Goal: Connect with others: Connect with others

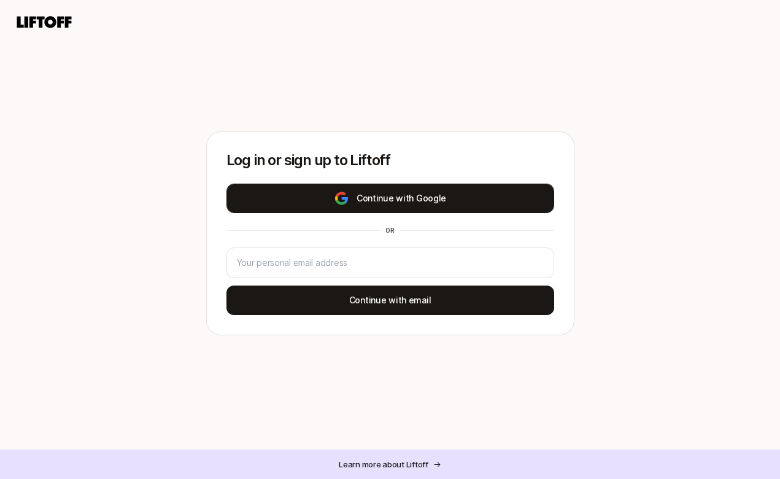
click at [380, 195] on button "Continue with Google" at bounding box center [390, 197] width 328 height 29
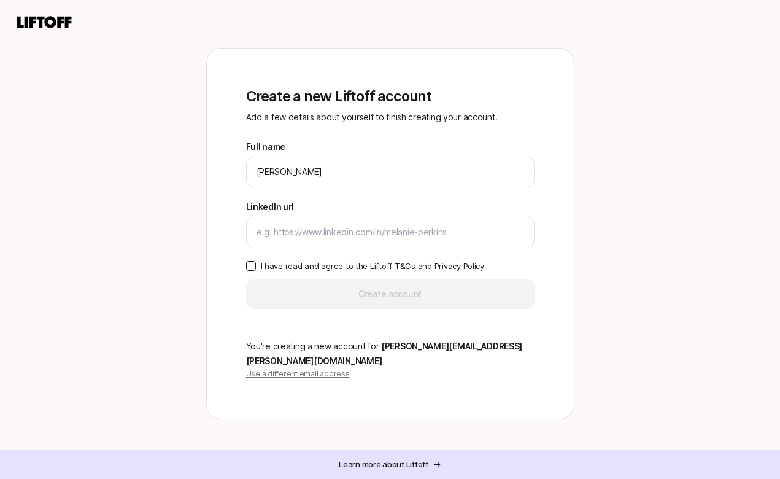
click at [246, 271] on button "I have read and agree to the Liftoff T&Cs and Privacy Policy" at bounding box center [251, 266] width 10 height 10
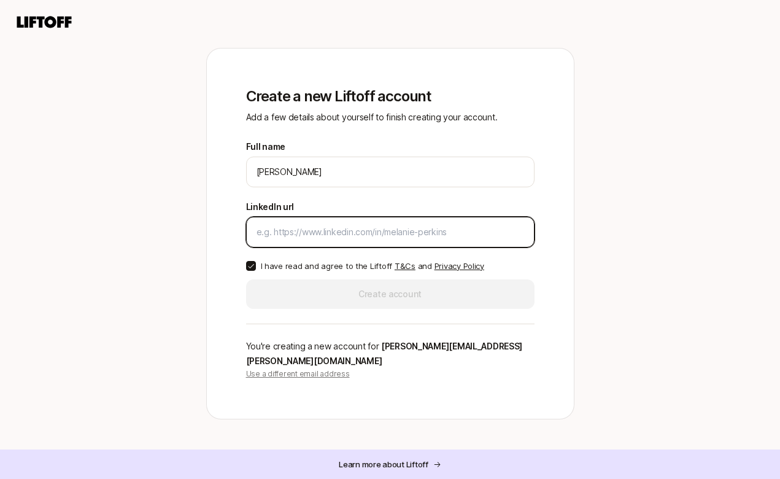
click at [269, 239] on input "LinkedIn url" at bounding box center [389, 232] width 267 height 15
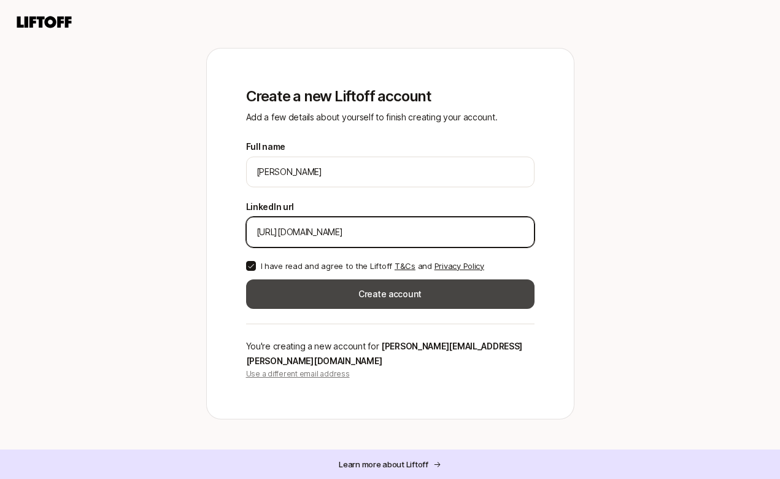
type input "[URL][DOMAIN_NAME]"
click at [352, 305] on button "Create account" at bounding box center [390, 293] width 288 height 29
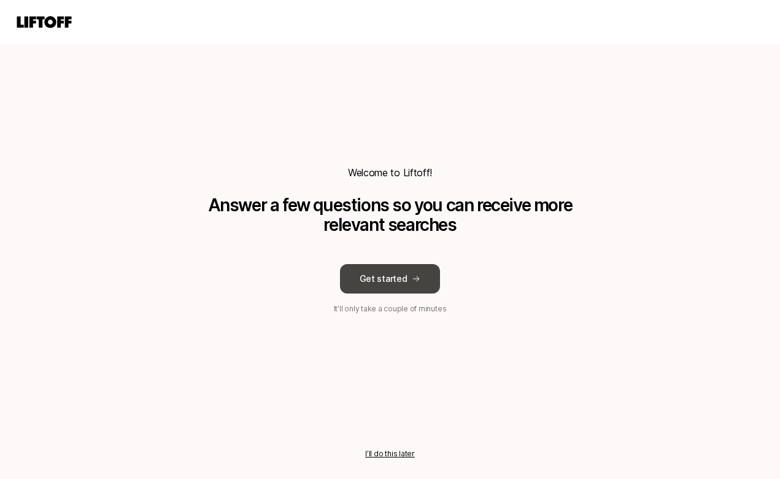
click at [387, 288] on button "Get started" at bounding box center [390, 278] width 101 height 29
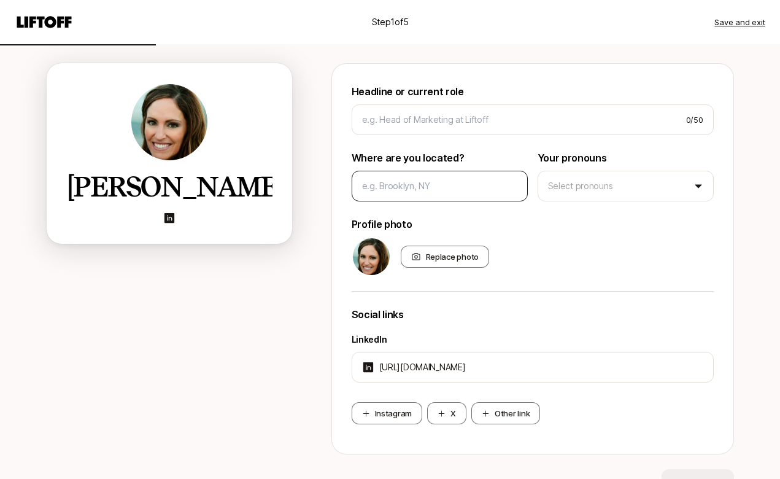
scroll to position [112, 0]
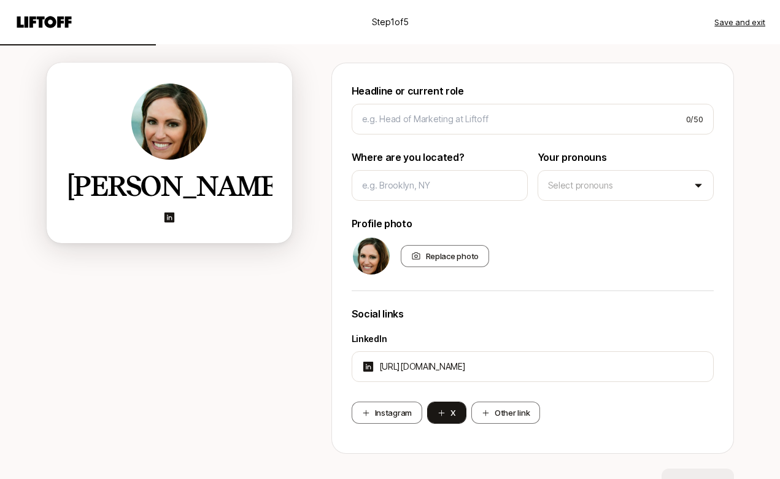
click at [451, 414] on button "X" at bounding box center [446, 412] width 39 height 22
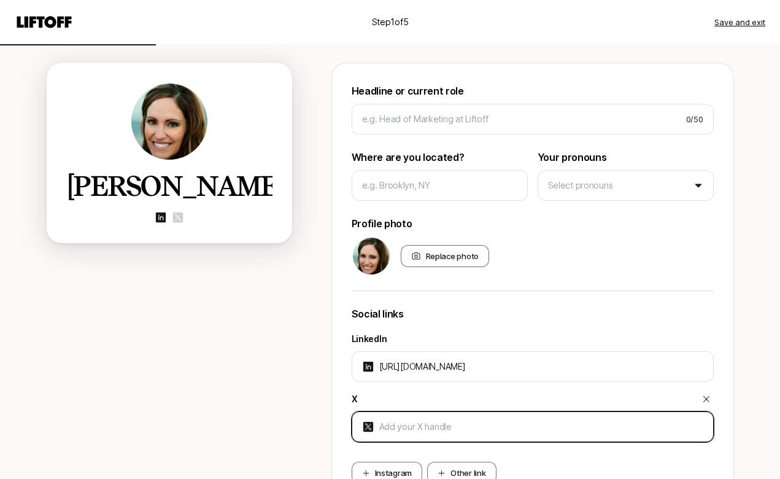
click at [428, 426] on input at bounding box center [541, 426] width 324 height 15
type input "[URL][DOMAIN_NAME]"
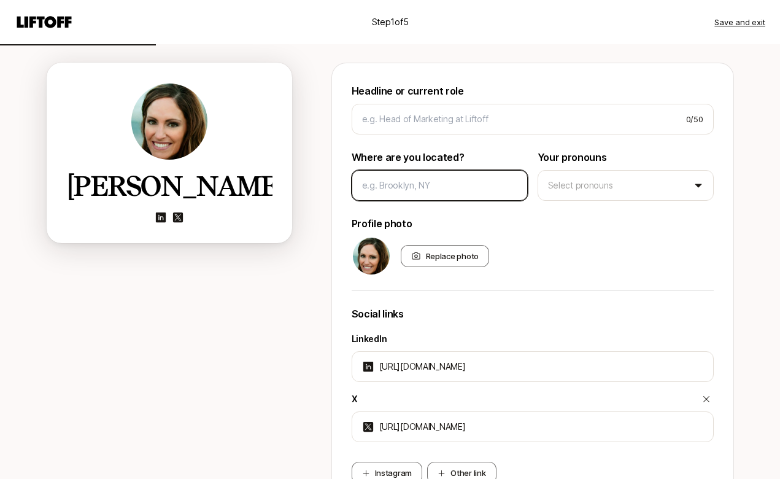
click at [417, 181] on input at bounding box center [439, 185] width 155 height 15
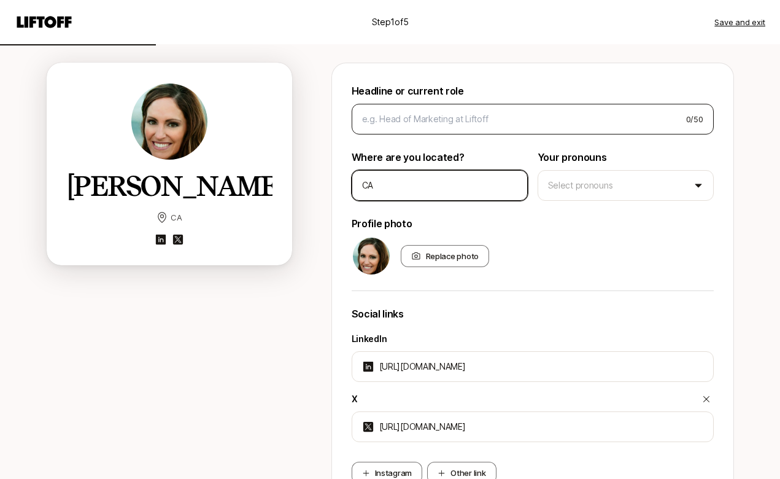
type input "CA"
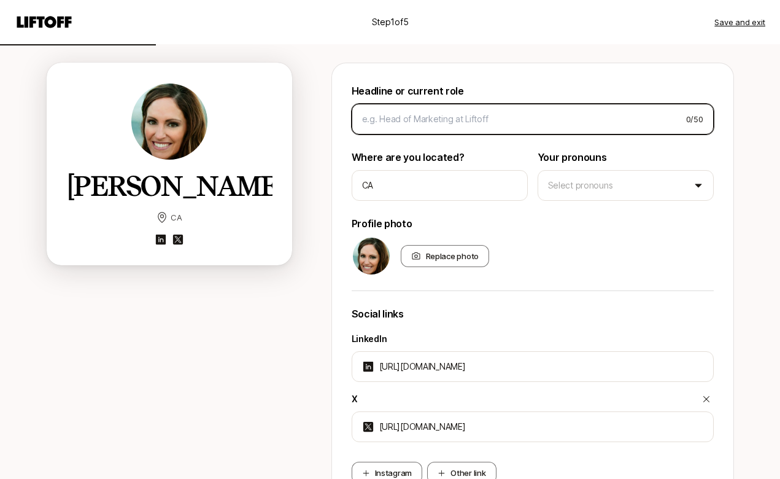
click at [439, 121] on input at bounding box center [519, 119] width 314 height 15
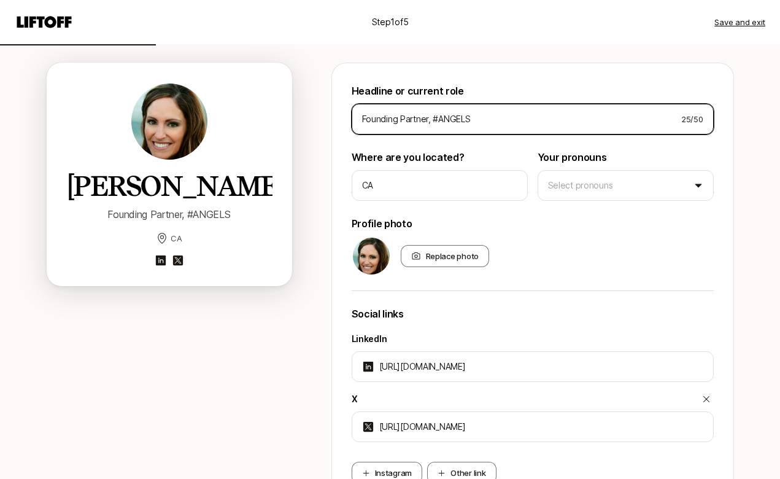
scroll to position [240, 0]
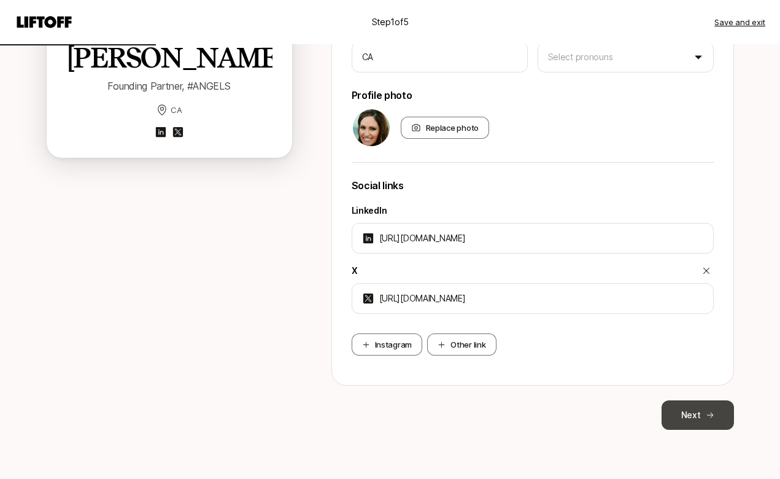
type input "Founding Partner, #ANGELS"
click at [716, 420] on button "Next" at bounding box center [697, 414] width 72 height 29
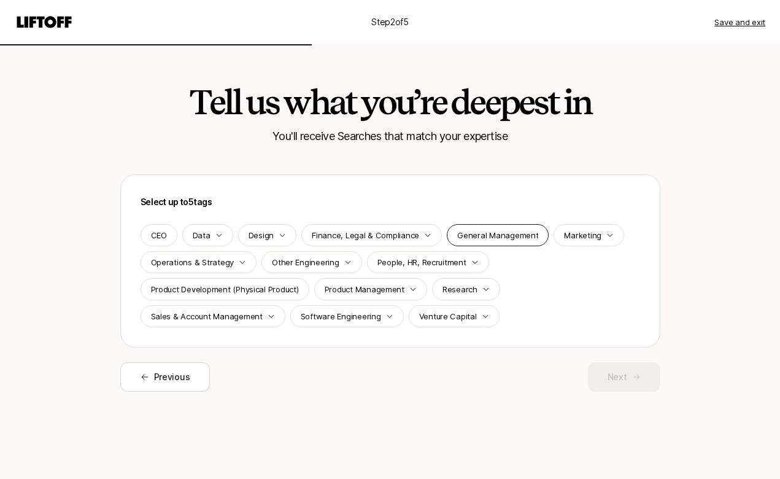
click at [514, 233] on p "General Management" at bounding box center [497, 235] width 81 height 12
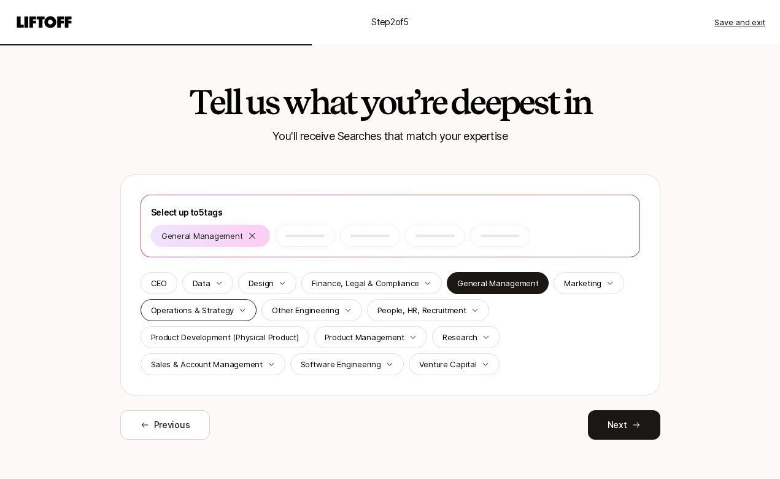
click at [220, 315] on p "Operations & Strategy" at bounding box center [192, 310] width 83 height 12
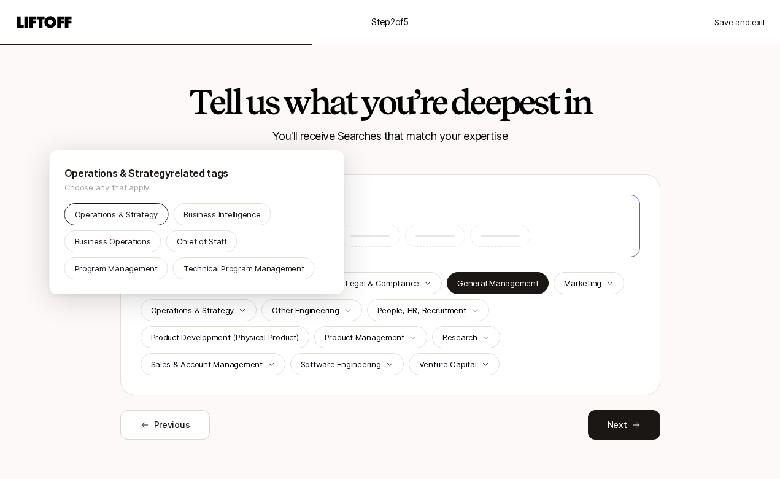
click at [134, 221] on div "Operations & Strategy" at bounding box center [116, 214] width 104 height 22
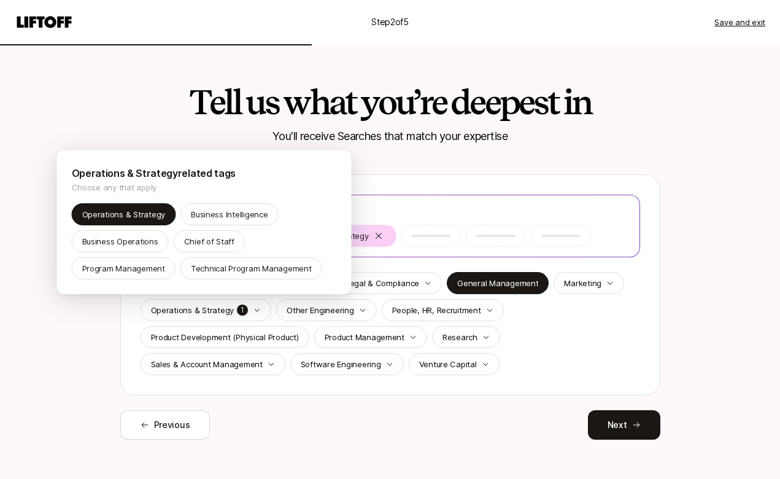
click at [451, 366] on html "Step 2 of 5 Save and exit Tell us what you’re deepest in You'll receive Searche…" at bounding box center [390, 239] width 780 height 479
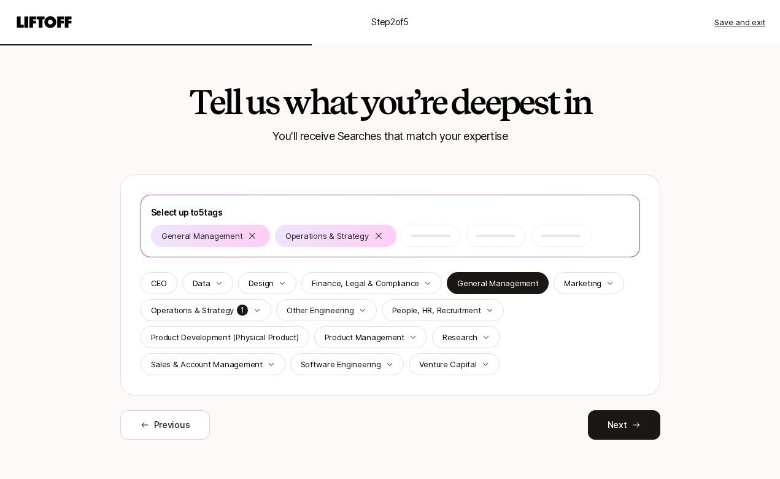
click at [451, 366] on p "Venture Capital" at bounding box center [448, 364] width 58 height 12
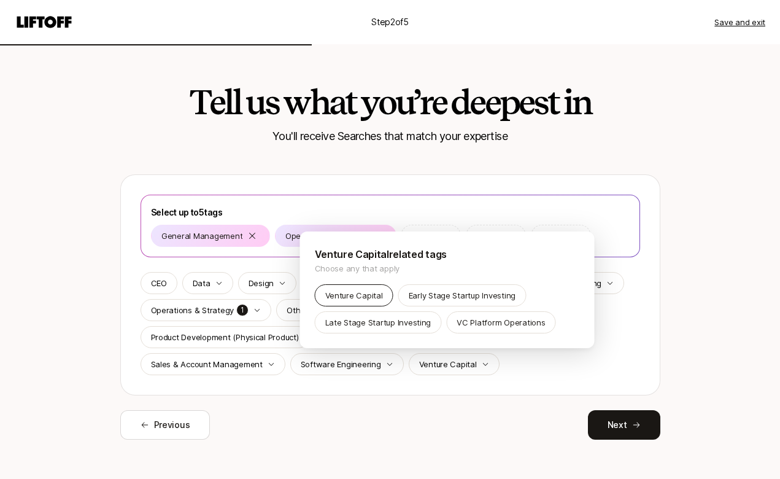
click at [370, 291] on p "Venture Capital" at bounding box center [354, 295] width 58 height 12
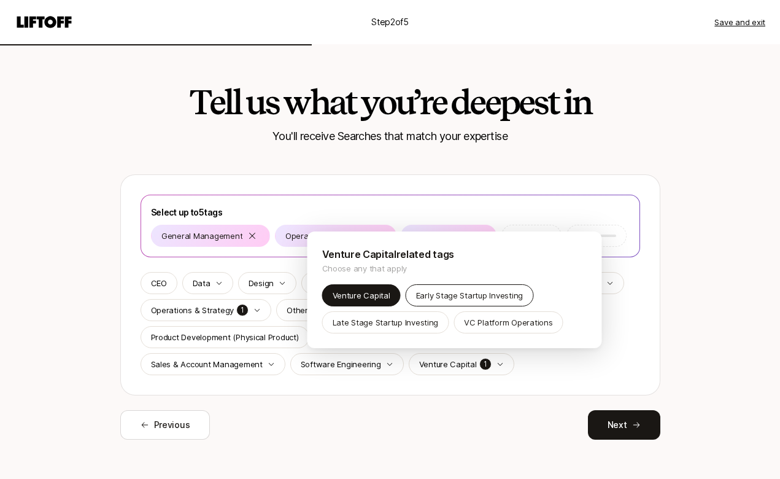
click at [455, 293] on p "Early Stage Startup Investing" at bounding box center [469, 295] width 107 height 12
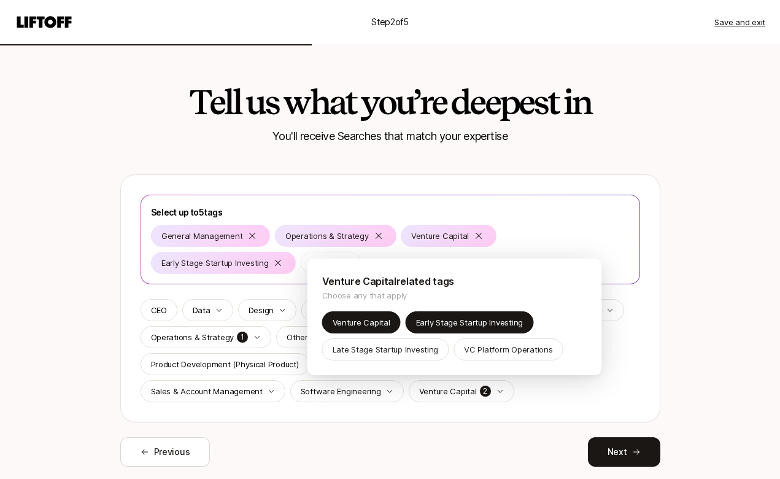
click at [682, 318] on html "Step 2 of 5 Save and exit Tell us what you’re deepest in You'll receive Searche…" at bounding box center [390, 239] width 780 height 479
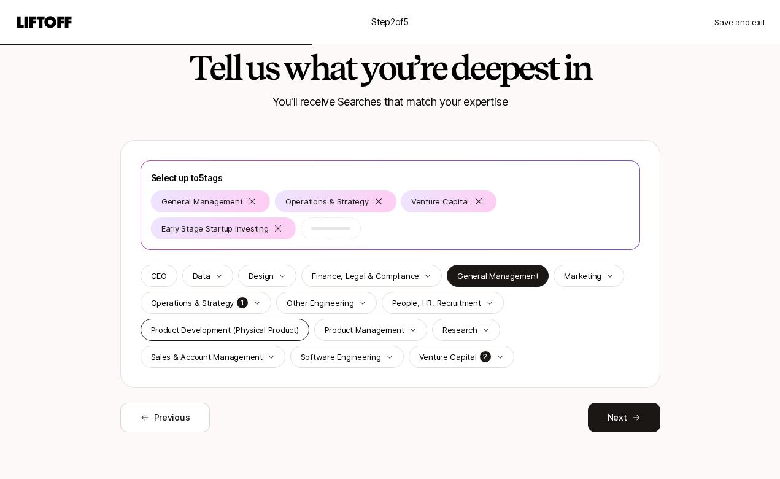
scroll to position [37, 0]
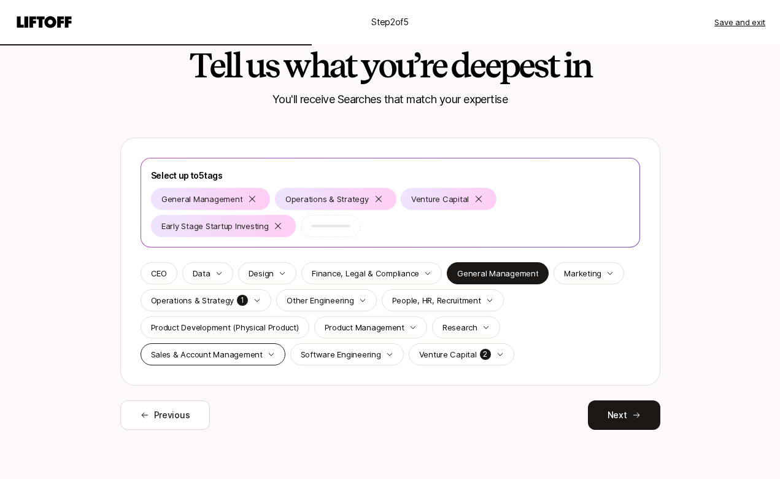
click at [271, 355] on icon "button" at bounding box center [270, 353] width 7 height 7
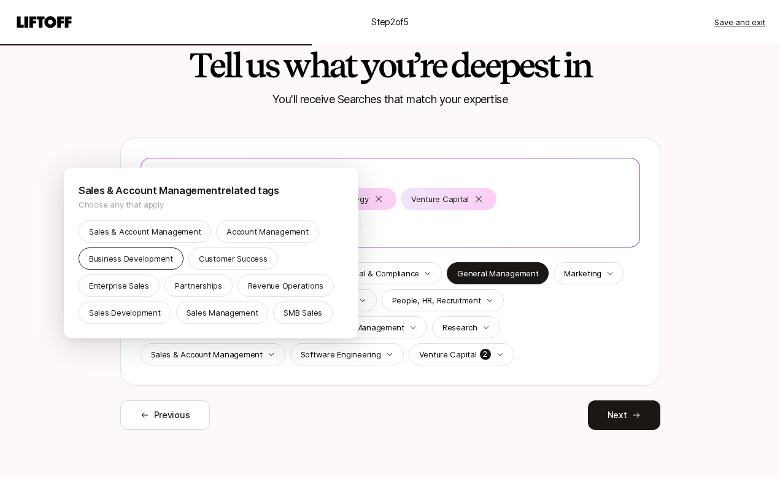
click at [145, 260] on p "Business Development" at bounding box center [131, 258] width 84 height 12
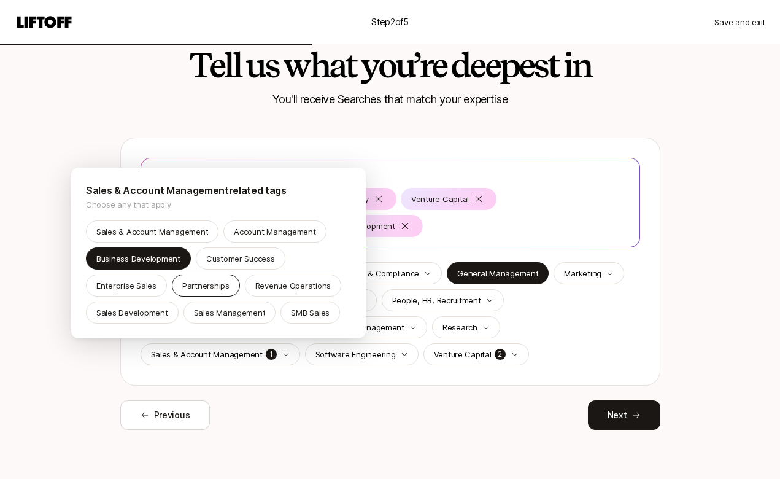
click at [231, 288] on div "Partnerships" at bounding box center [206, 285] width 68 height 22
click at [752, 264] on html "Step 2 of 5 Save and exit Tell us what you’re deepest in You'll receive Searche…" at bounding box center [390, 202] width 780 height 479
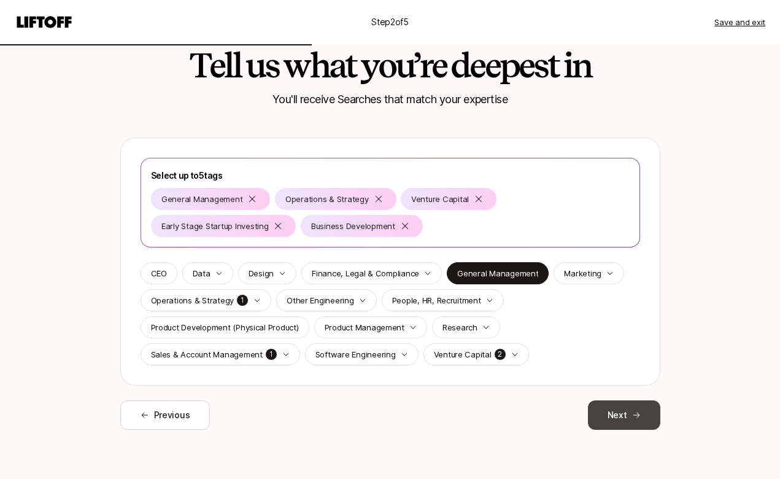
click at [615, 417] on button "Next" at bounding box center [624, 414] width 72 height 29
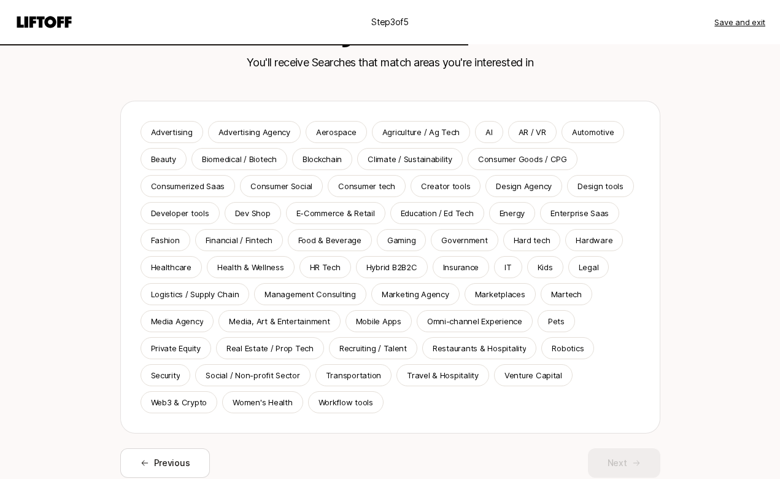
scroll to position [83, 0]
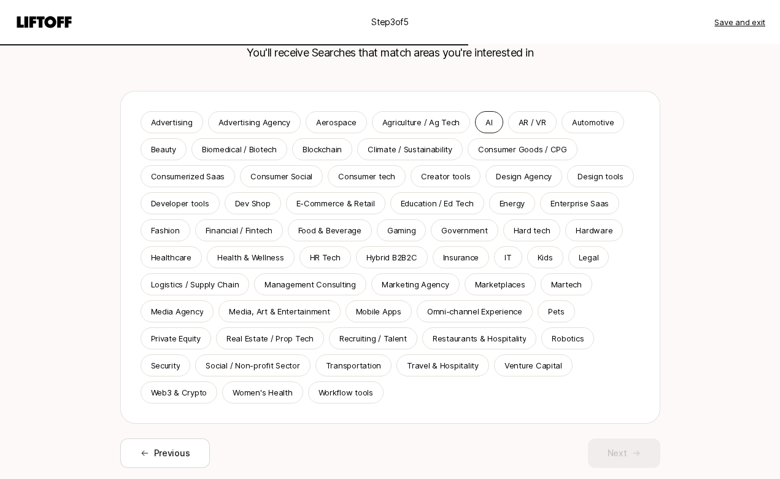
click at [486, 123] on p "AI" at bounding box center [488, 122] width 7 height 12
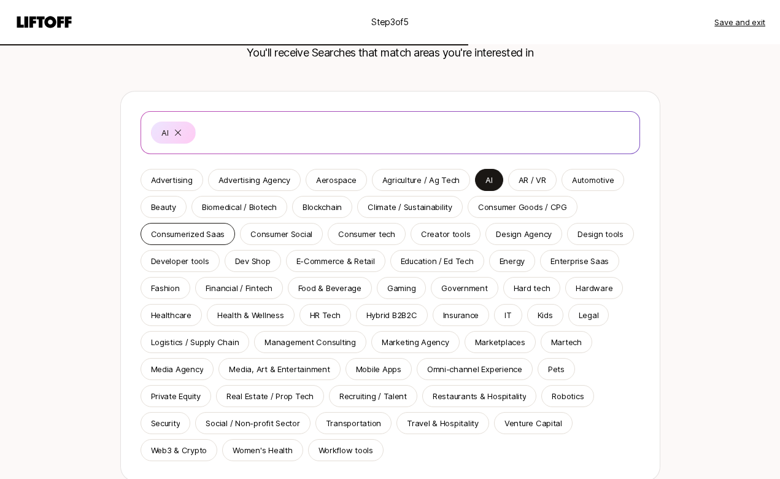
click at [202, 237] on p "Consumerized Saas" at bounding box center [188, 234] width 74 height 12
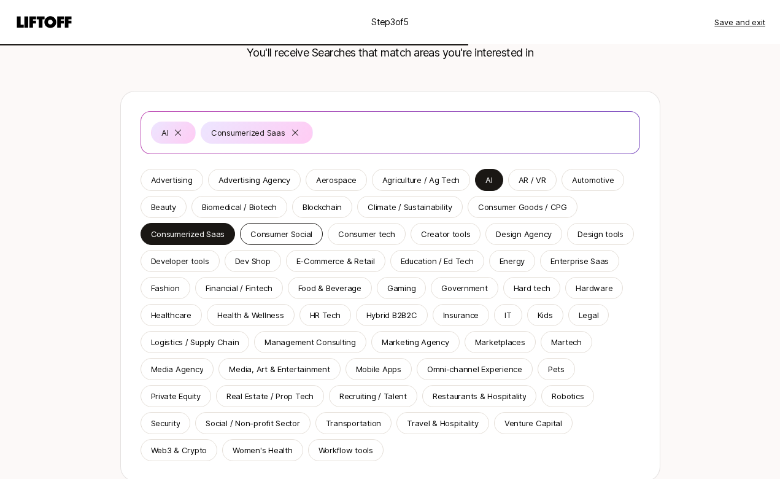
click at [287, 243] on div "Consumer Social" at bounding box center [281, 234] width 83 height 22
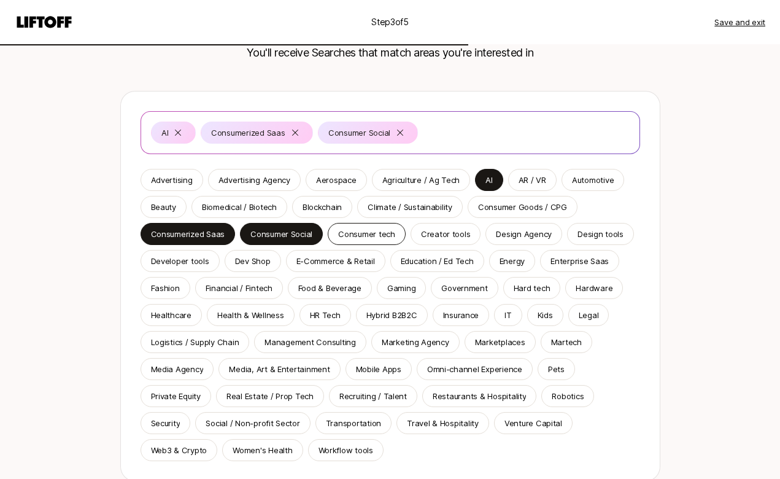
click at [367, 240] on div "Consumer tech" at bounding box center [367, 234] width 78 height 22
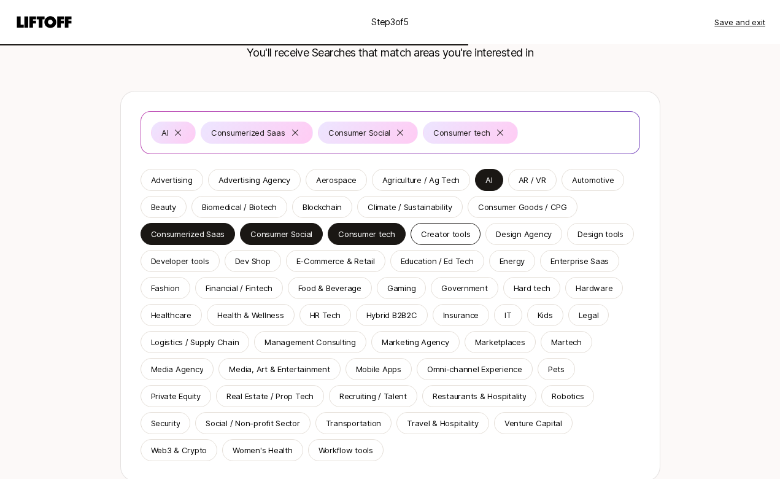
click at [427, 240] on div "Creator tools" at bounding box center [445, 234] width 71 height 22
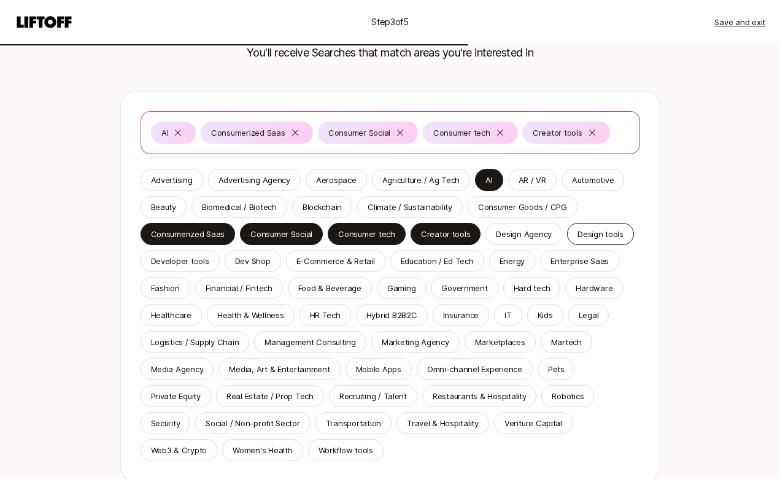
click at [579, 236] on p "Design tools" at bounding box center [600, 234] width 46 height 12
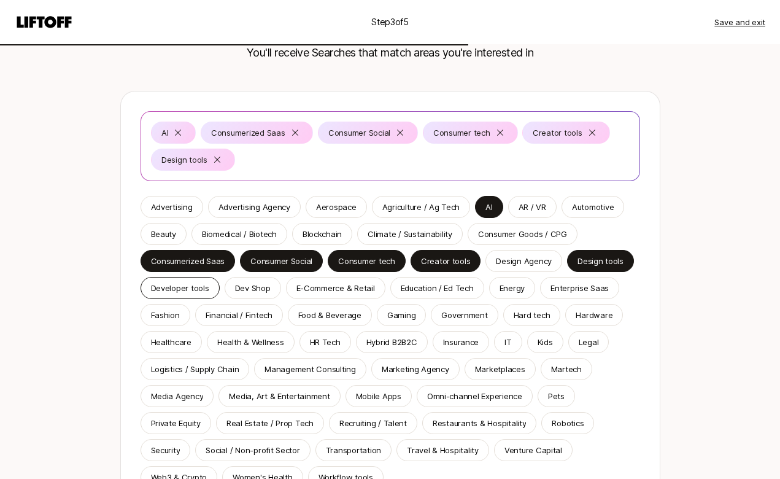
click at [166, 291] on p "Developer tools" at bounding box center [180, 288] width 58 height 12
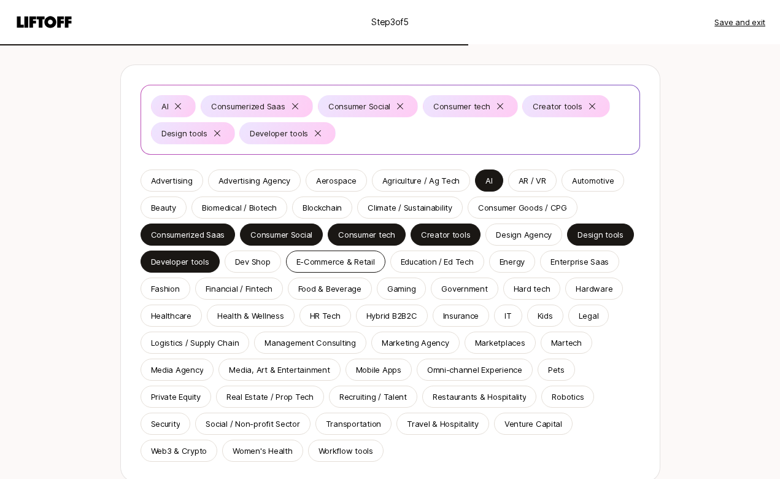
scroll to position [117, 0]
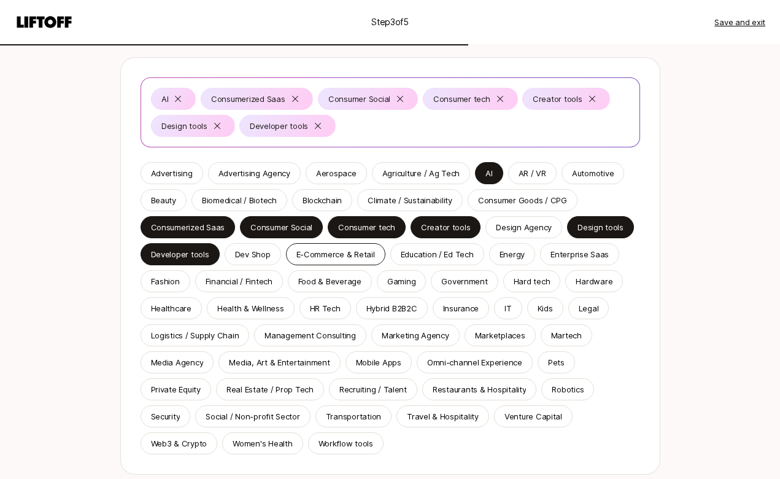
click at [356, 253] on p "E-Commerce & Retail" at bounding box center [335, 254] width 79 height 12
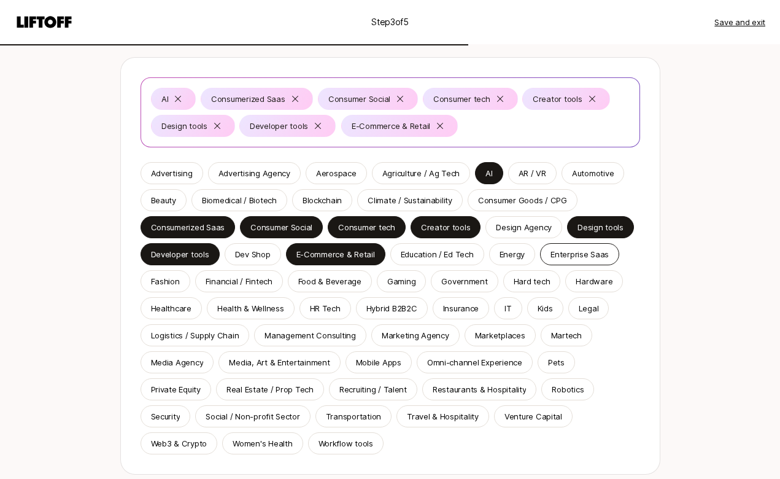
click at [561, 253] on p "Enterprise Saas" at bounding box center [579, 254] width 58 height 12
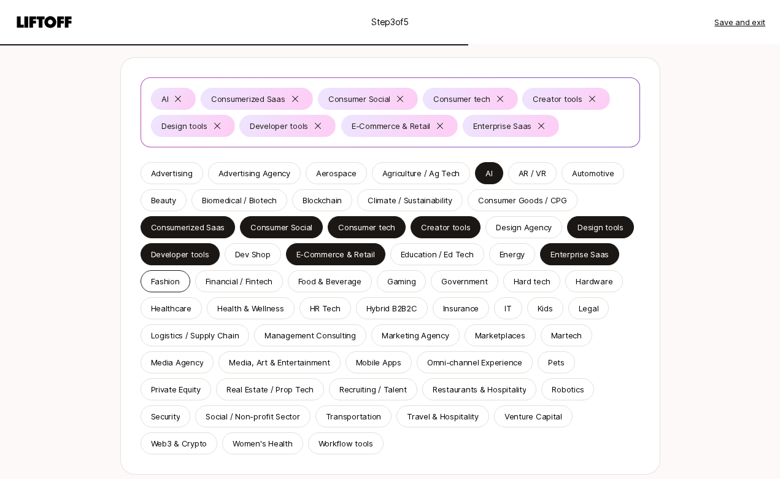
click at [162, 282] on p "Fashion" at bounding box center [165, 281] width 29 height 12
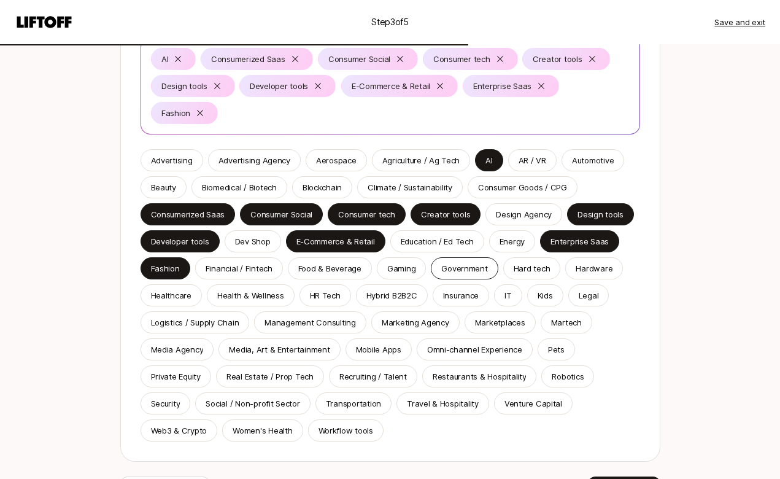
scroll to position [158, 0]
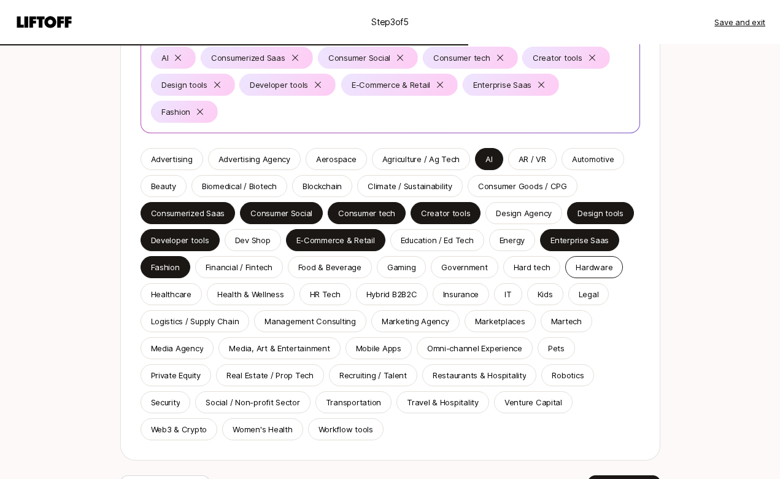
click at [594, 261] on p "Hardware" at bounding box center [593, 267] width 37 height 12
click at [404, 295] on p "Hybrid B2B2C" at bounding box center [391, 294] width 51 height 12
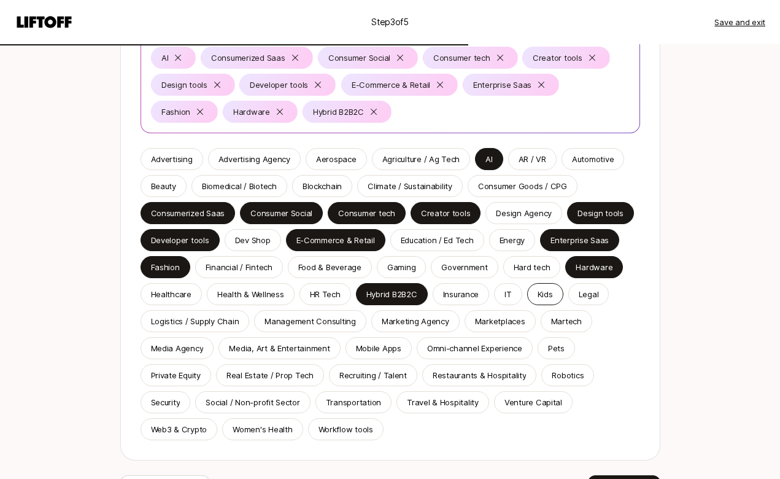
click at [545, 293] on p "Kids" at bounding box center [544, 294] width 15 height 12
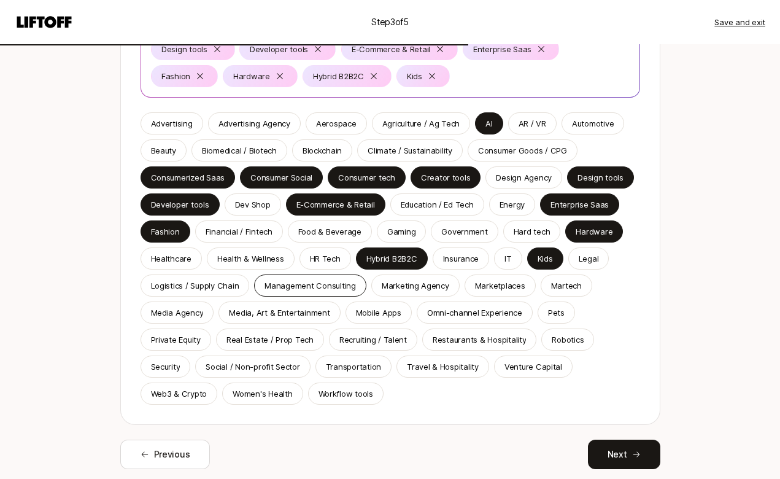
scroll to position [210, 0]
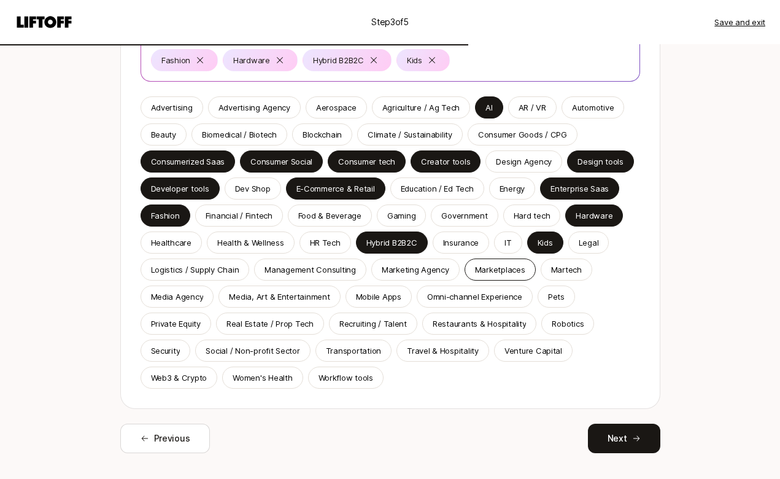
click at [504, 274] on p "Marketplaces" at bounding box center [500, 269] width 50 height 12
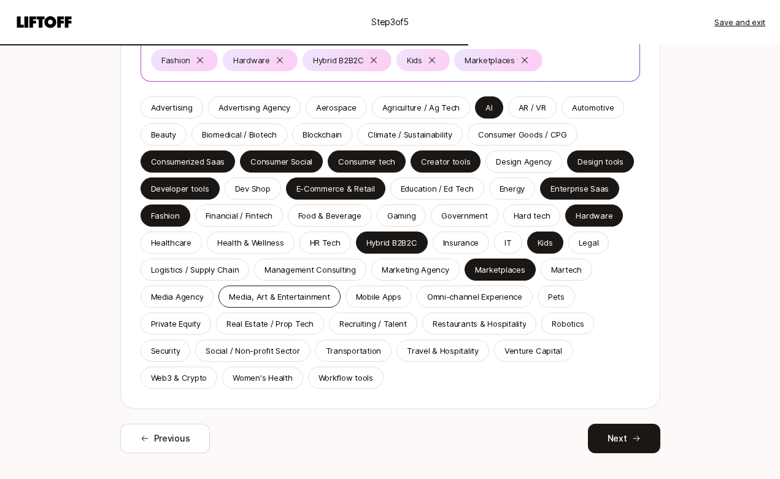
click at [245, 302] on div "Media, Art & Entertainment" at bounding box center [278, 296] width 121 height 22
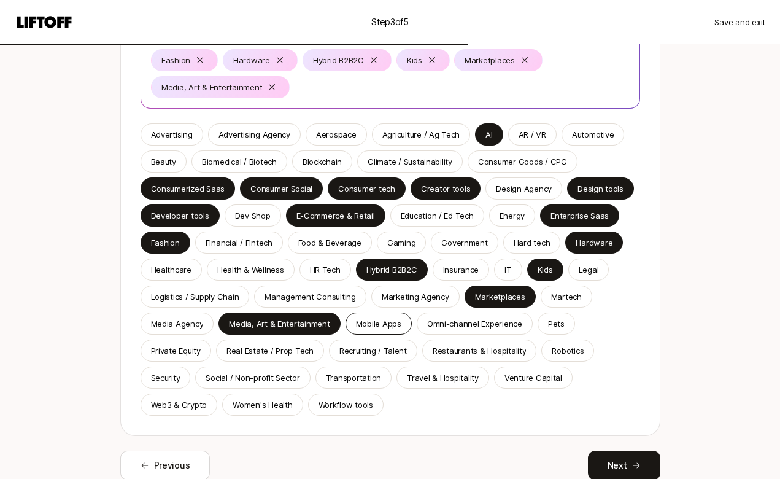
click at [393, 317] on p "Mobile Apps" at bounding box center [378, 323] width 45 height 12
click at [537, 325] on div "Pets" at bounding box center [555, 323] width 37 height 22
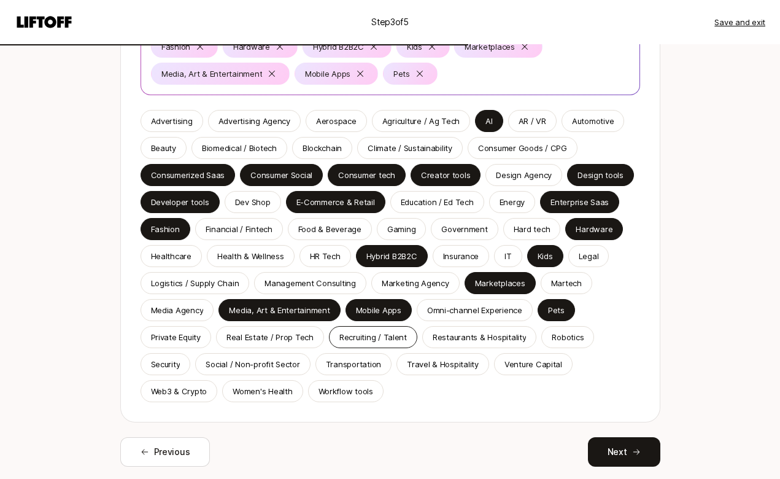
scroll to position [231, 0]
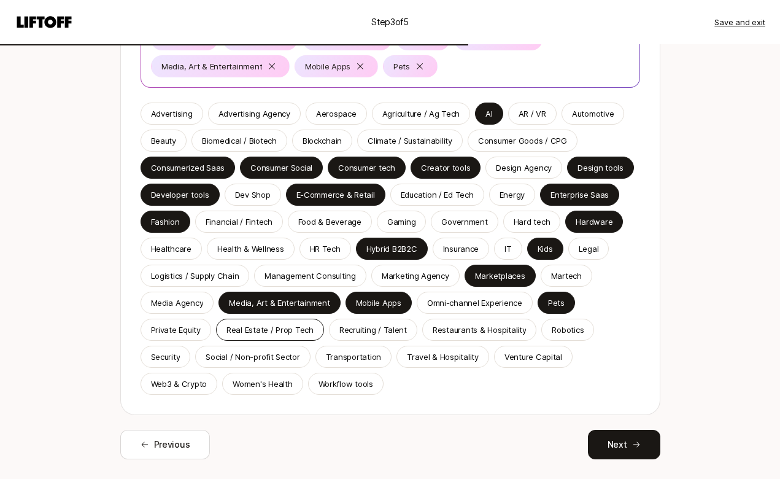
click at [296, 331] on p "Real Estate / Prop Tech" at bounding box center [269, 329] width 87 height 12
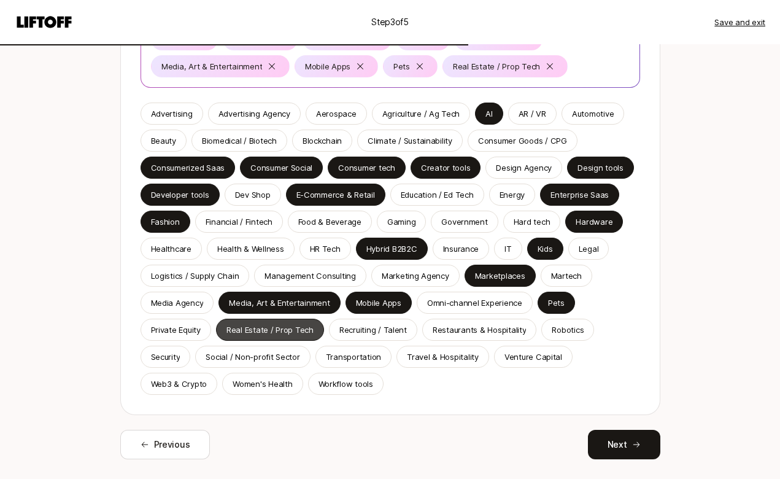
scroll to position [260, 0]
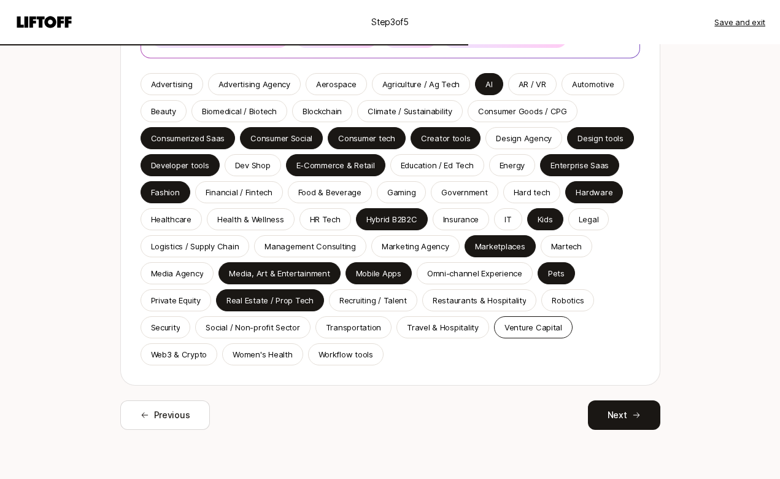
click at [528, 333] on p "Venture Capital" at bounding box center [533, 327] width 58 height 12
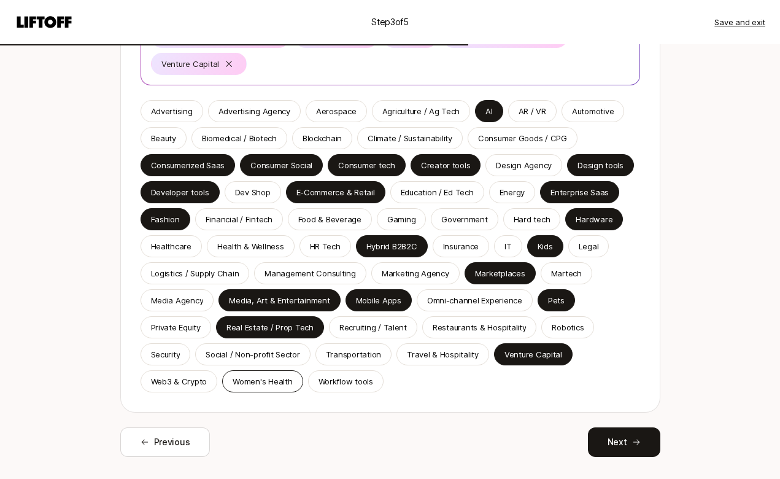
click at [250, 375] on p "Women's Health" at bounding box center [263, 381] width 60 height 12
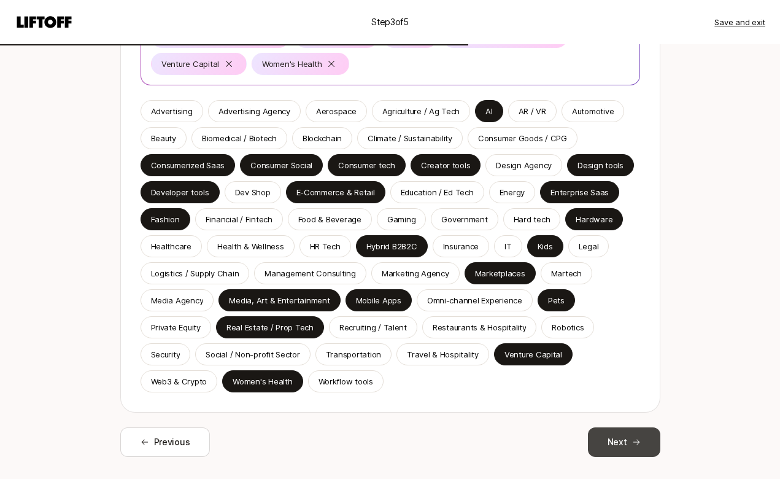
click at [639, 427] on button "Next" at bounding box center [624, 441] width 72 height 29
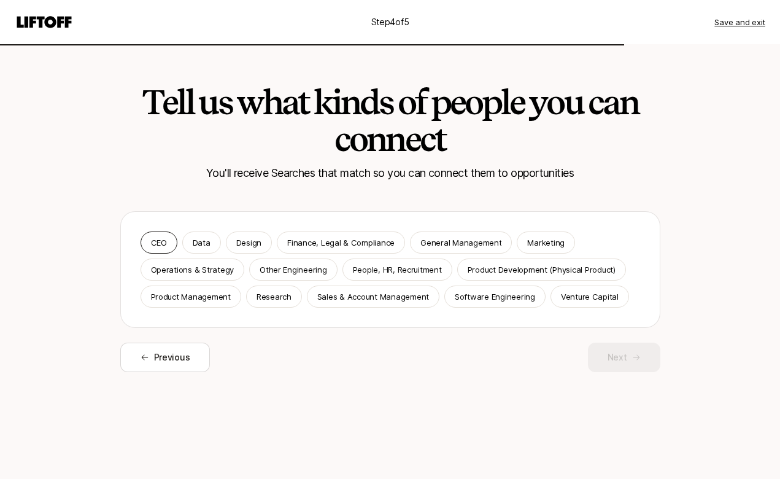
click at [162, 239] on p "CEO" at bounding box center [159, 242] width 16 height 12
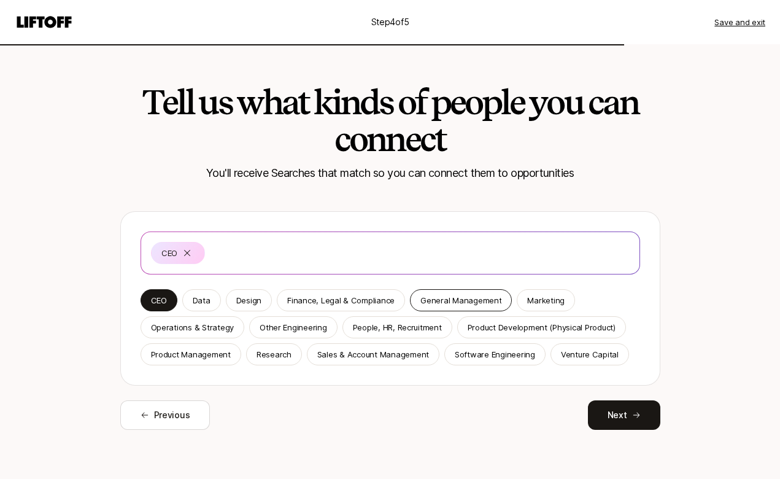
click at [475, 303] on p "General Management" at bounding box center [460, 300] width 81 height 12
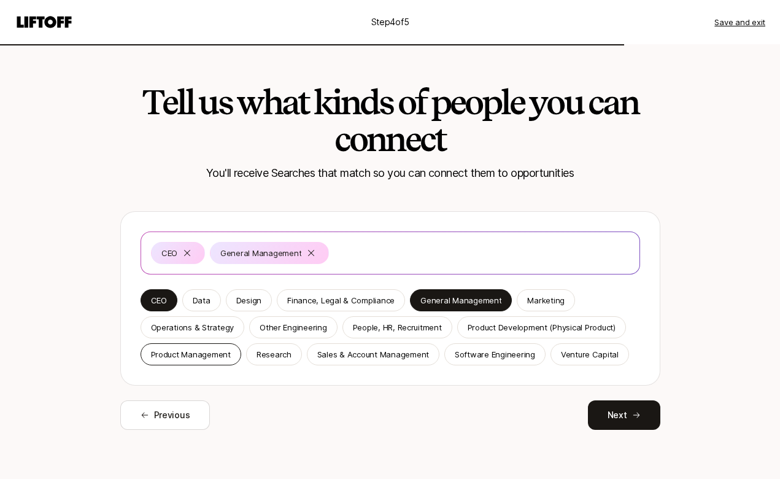
click at [186, 356] on p "Product Management" at bounding box center [191, 354] width 80 height 12
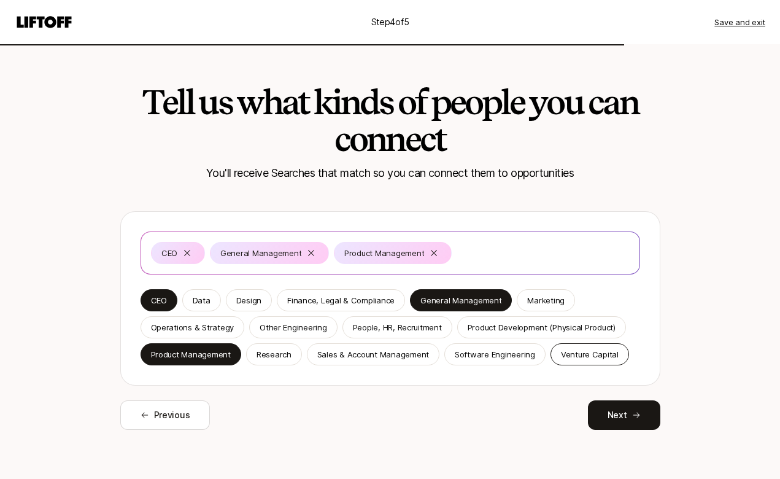
click at [589, 347] on div "Venture Capital" at bounding box center [589, 354] width 79 height 22
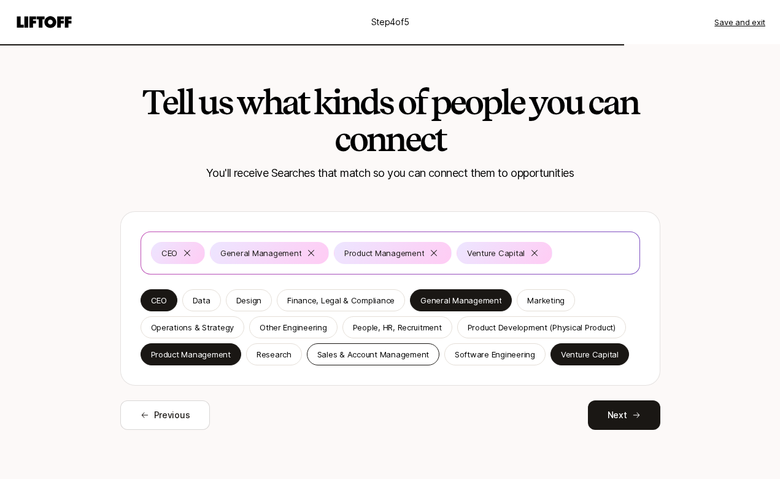
click at [409, 354] on p "Sales & Account Management" at bounding box center [373, 354] width 112 height 12
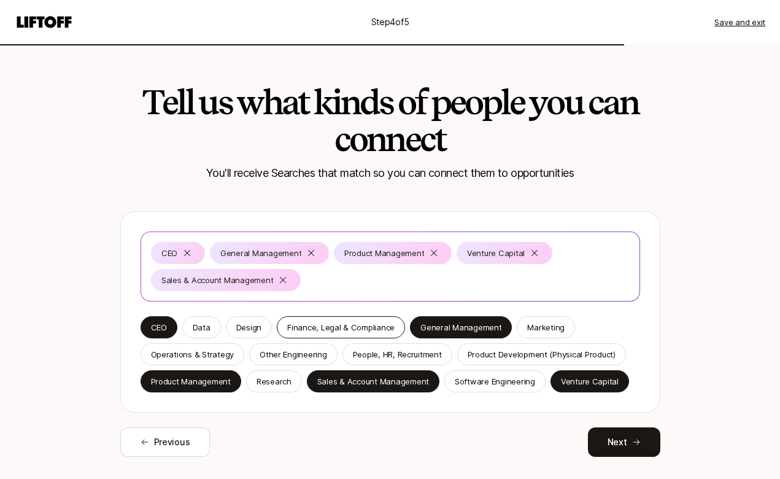
click at [362, 323] on p "Finance, Legal & Compliance" at bounding box center [340, 327] width 107 height 12
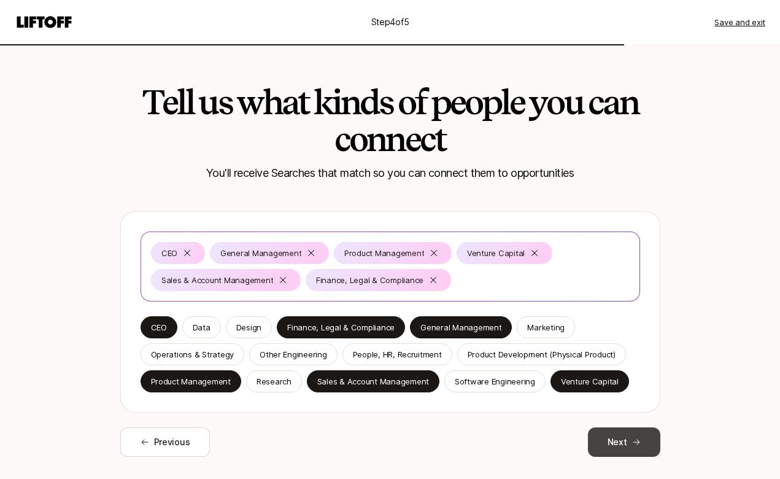
click at [634, 449] on button "Next" at bounding box center [624, 441] width 72 height 29
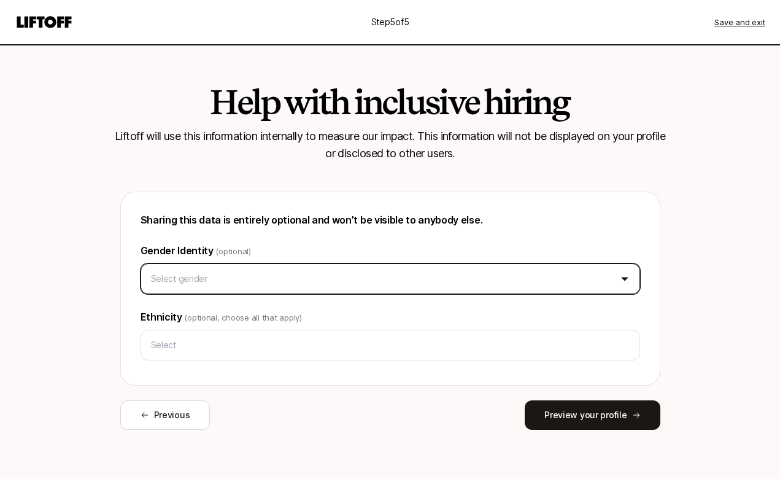
click at [318, 270] on html "Step 5 of 5 Save and exit Help with inclusive hiring Liftoff will use this info…" at bounding box center [390, 239] width 780 height 479
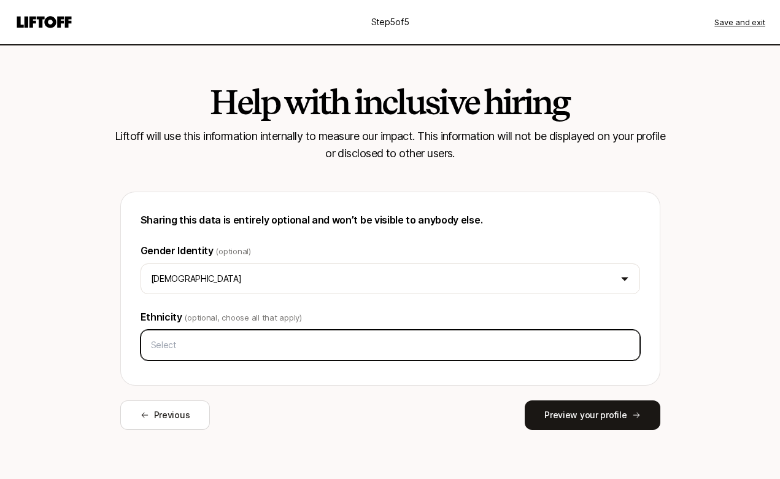
click at [232, 342] on input "text" at bounding box center [390, 345] width 488 height 22
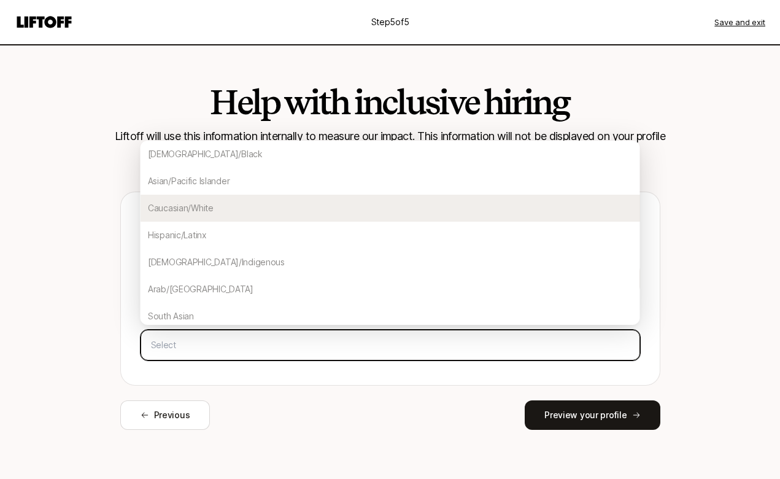
click at [217, 207] on div "Caucasian/White" at bounding box center [389, 207] width 499 height 27
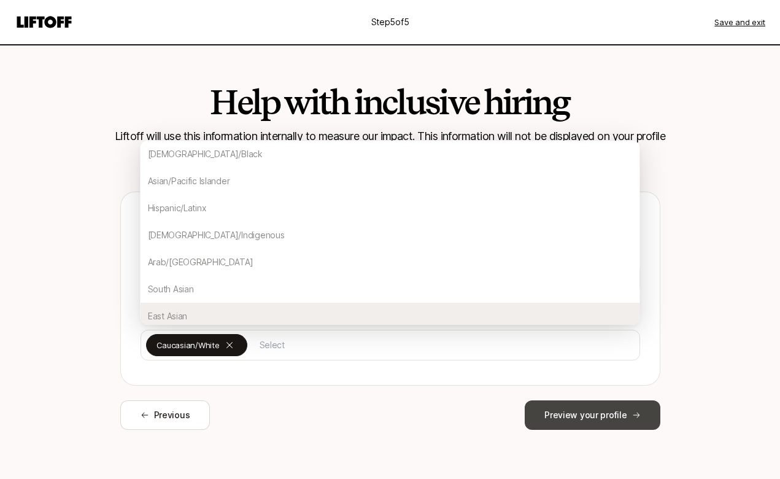
click at [634, 415] on icon at bounding box center [636, 414] width 9 height 9
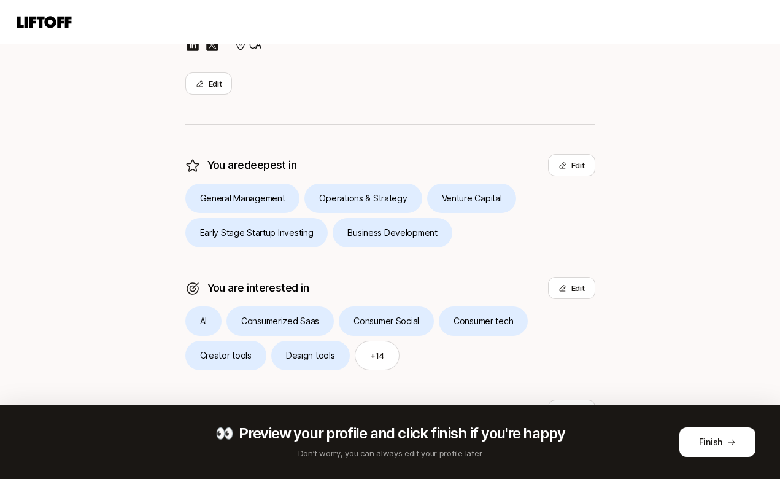
scroll to position [316, 0]
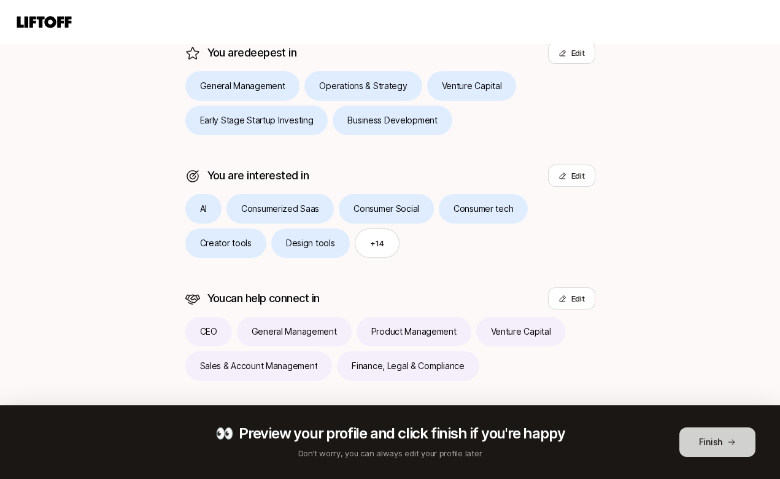
click at [714, 446] on button "Finish" at bounding box center [717, 441] width 76 height 29
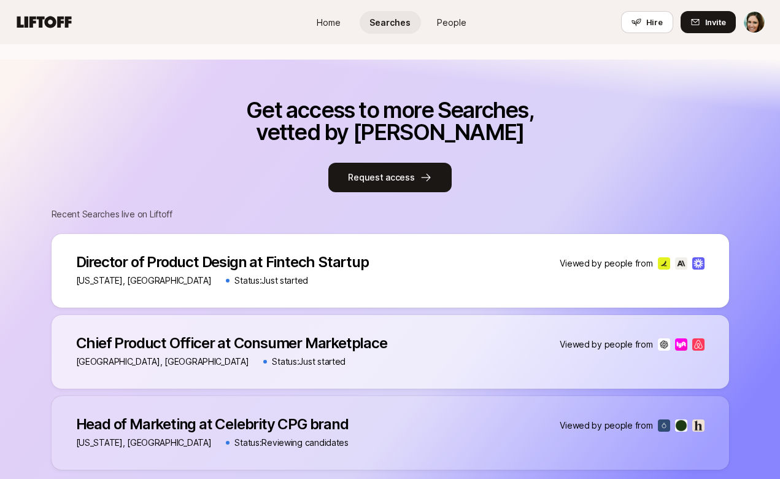
scroll to position [522, 0]
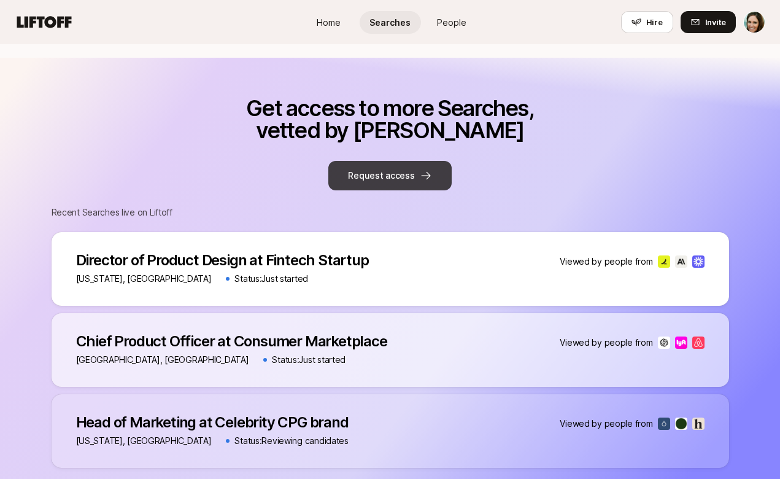
click at [415, 179] on button "Request access" at bounding box center [389, 175] width 123 height 29
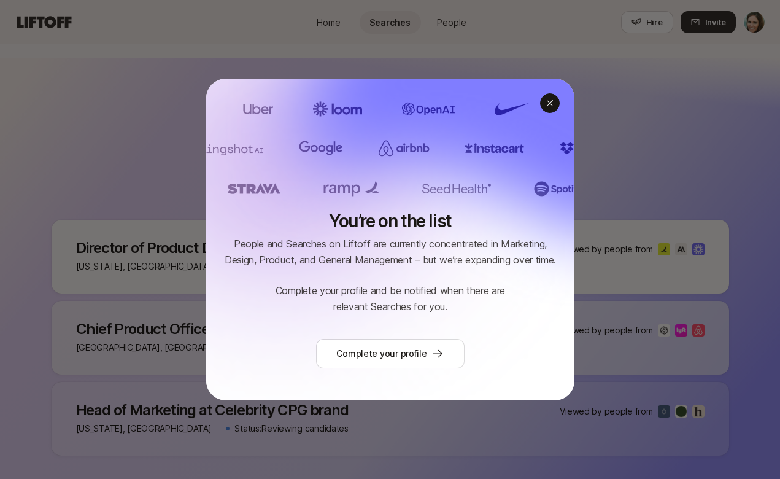
click at [553, 105] on icon at bounding box center [550, 103] width 10 height 10
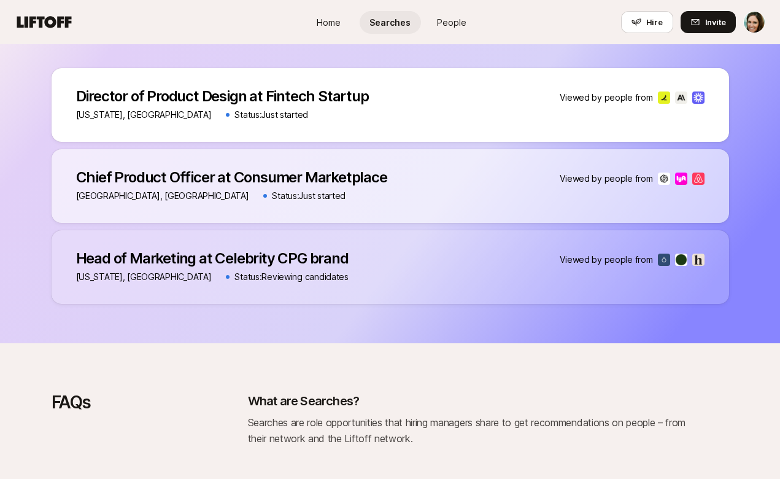
scroll to position [728, 0]
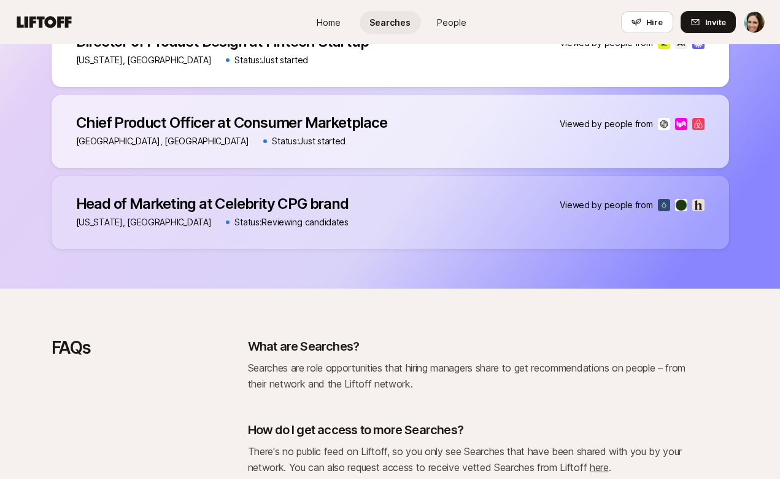
click at [228, 212] on p "Head of Marketing at Celebrity CPG brand" at bounding box center [212, 203] width 272 height 17
click at [664, 200] on img at bounding box center [664, 205] width 12 height 12
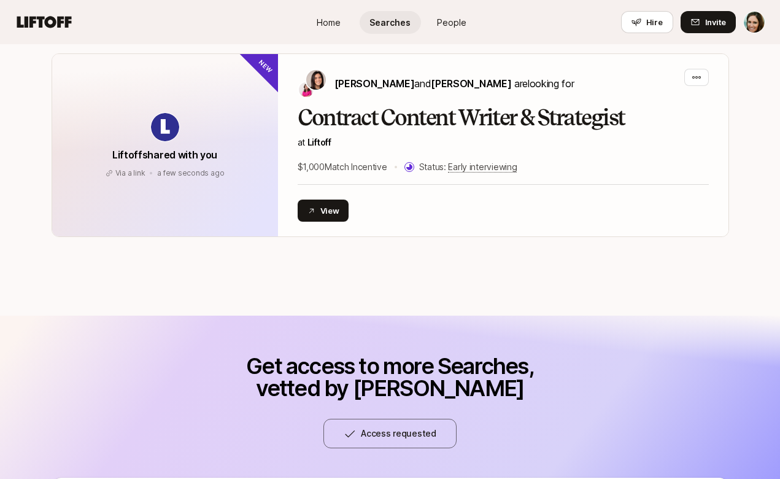
scroll to position [0, 0]
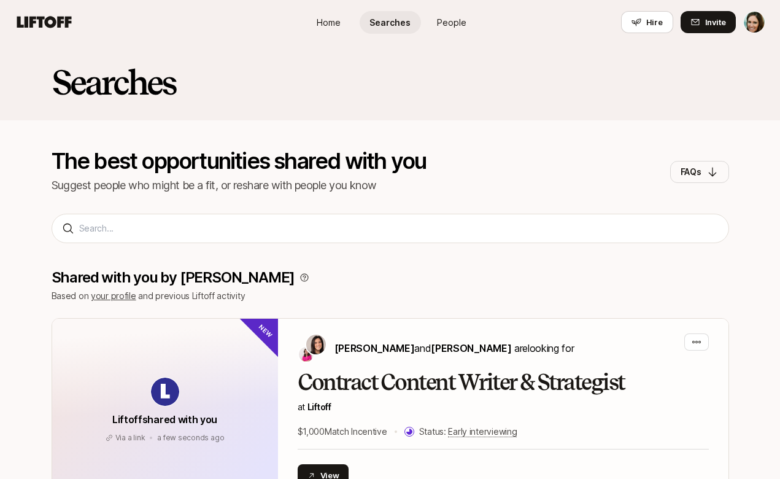
click at [460, 23] on span "People" at bounding box center [451, 22] width 29 height 13
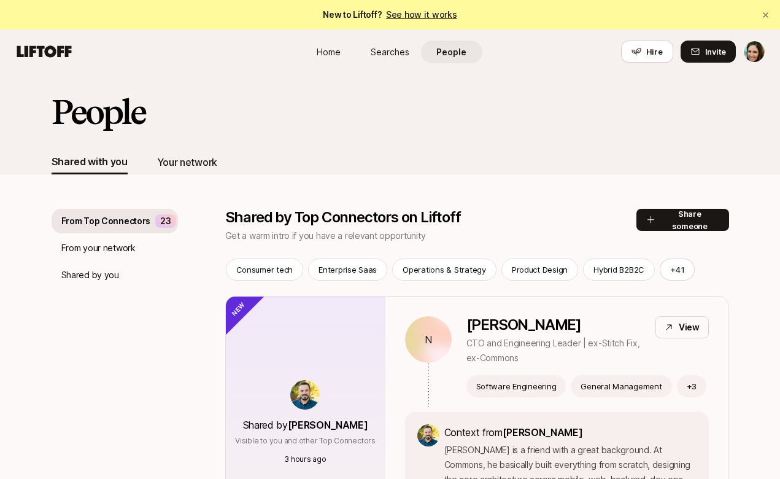
click at [178, 166] on div "Your network" at bounding box center [187, 162] width 60 height 16
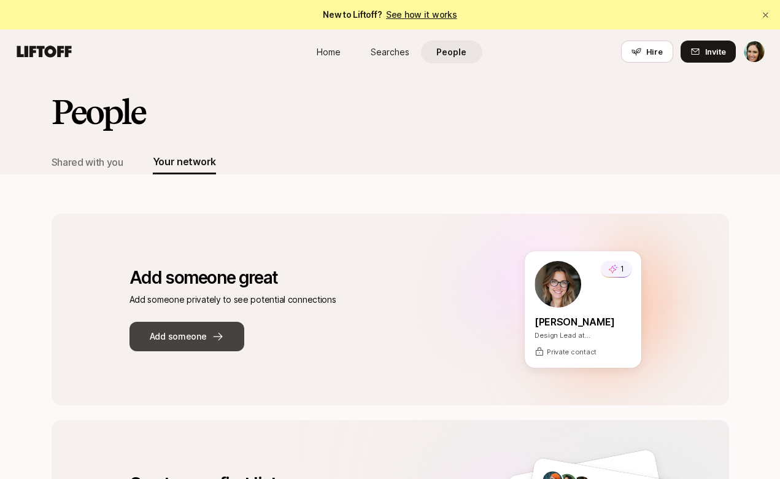
click at [191, 334] on button "Add someone" at bounding box center [186, 335] width 115 height 29
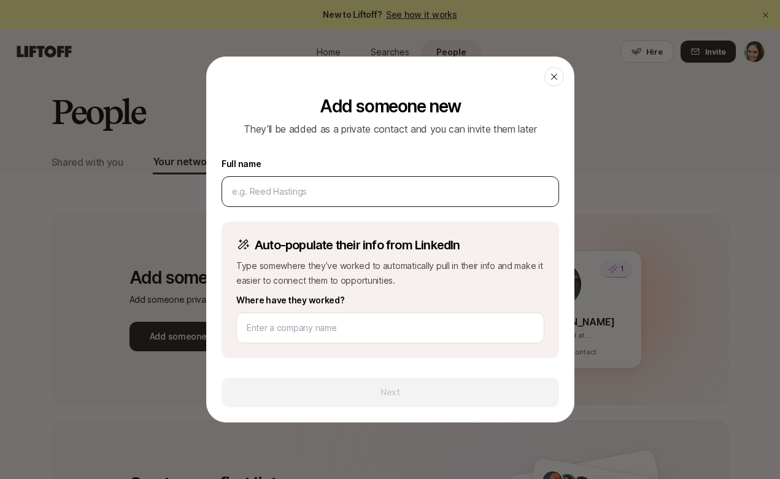
click at [255, 191] on input at bounding box center [390, 191] width 317 height 15
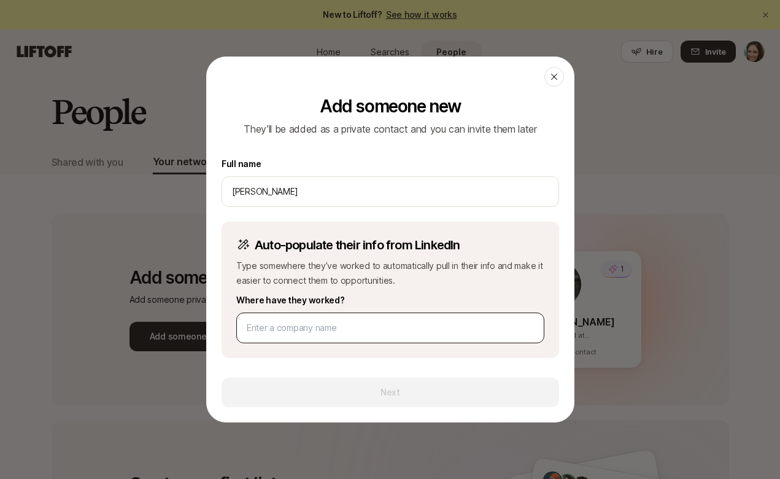
type input "[PERSON_NAME]"
click at [282, 332] on input at bounding box center [390, 327] width 287 height 15
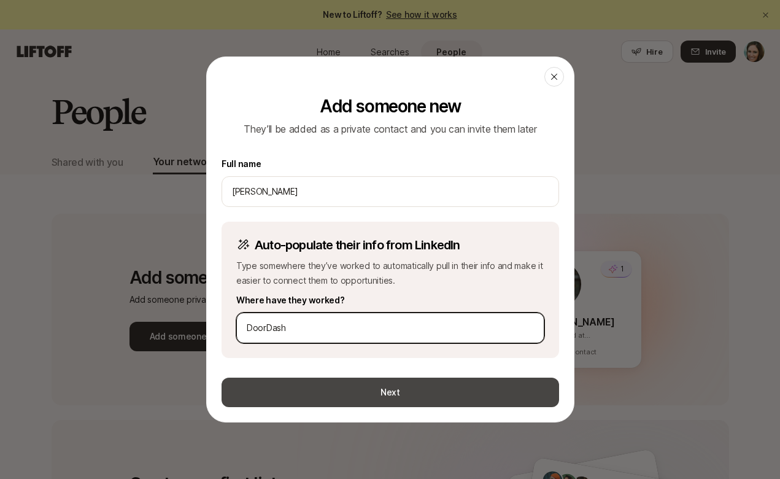
type input "DoorDash"
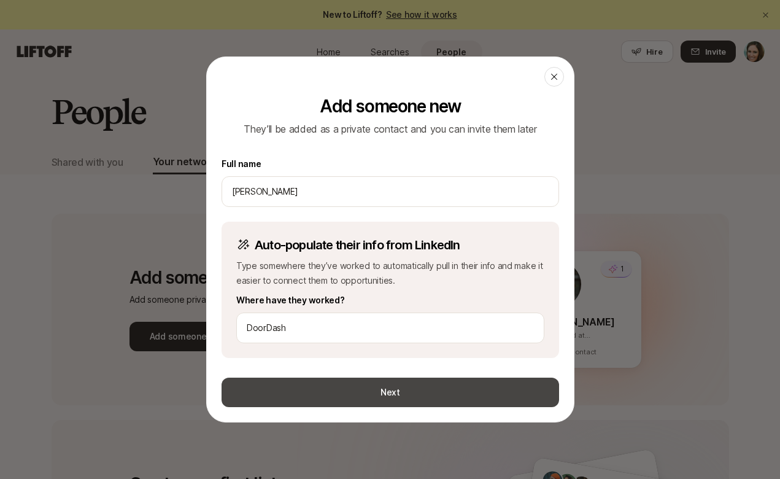
click at [414, 398] on button "Next" at bounding box center [389, 391] width 337 height 29
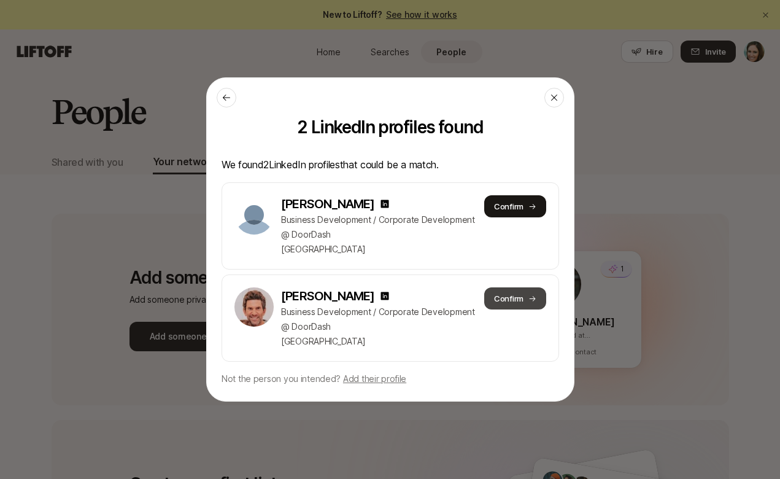
click at [525, 296] on button "Confirm" at bounding box center [514, 298] width 62 height 22
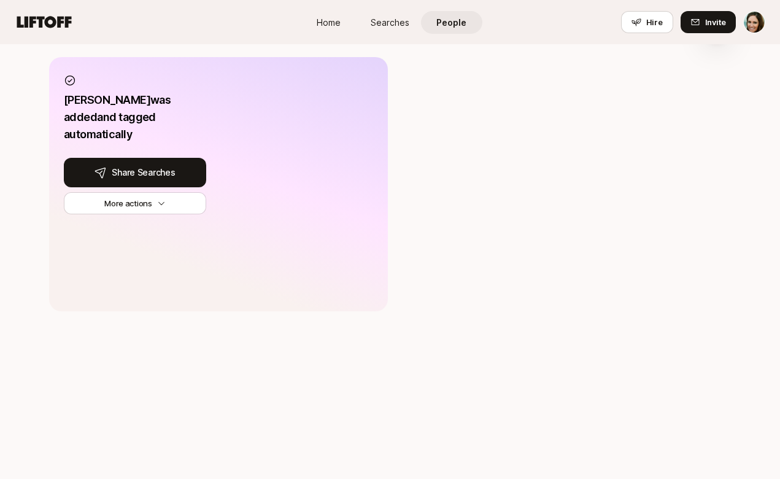
scroll to position [637, 0]
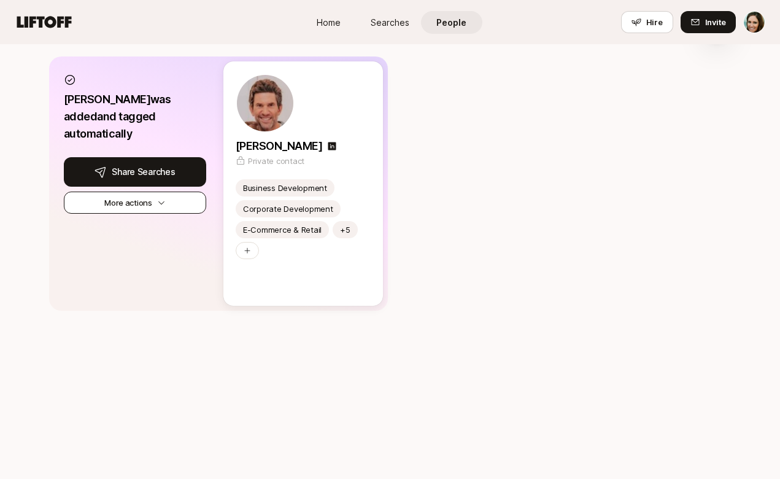
click at [164, 198] on icon "button" at bounding box center [160, 202] width 9 height 9
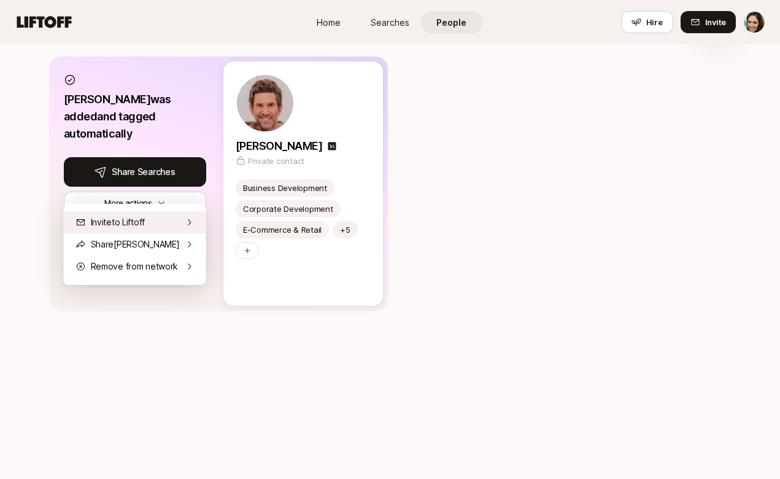
click at [143, 221] on div "Invite to Liftoff" at bounding box center [135, 222] width 142 height 22
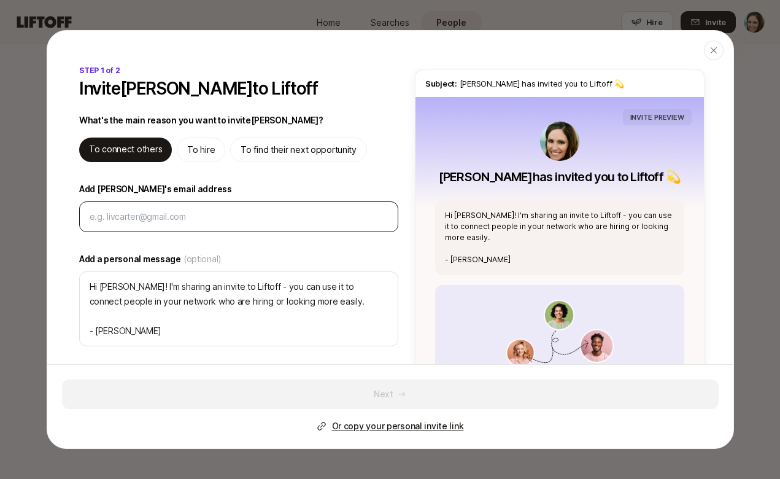
click at [228, 218] on input "Add [PERSON_NAME]'s email address" at bounding box center [239, 216] width 298 height 15
type input "d"
type textarea "x"
type input "da"
type textarea "x"
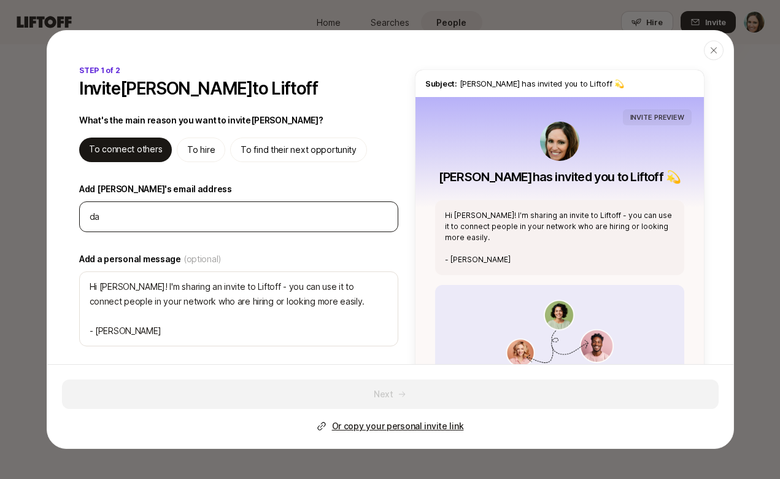
type input "dav"
type textarea "x"
type input "davi"
type textarea "x"
type input "[PERSON_NAME]"
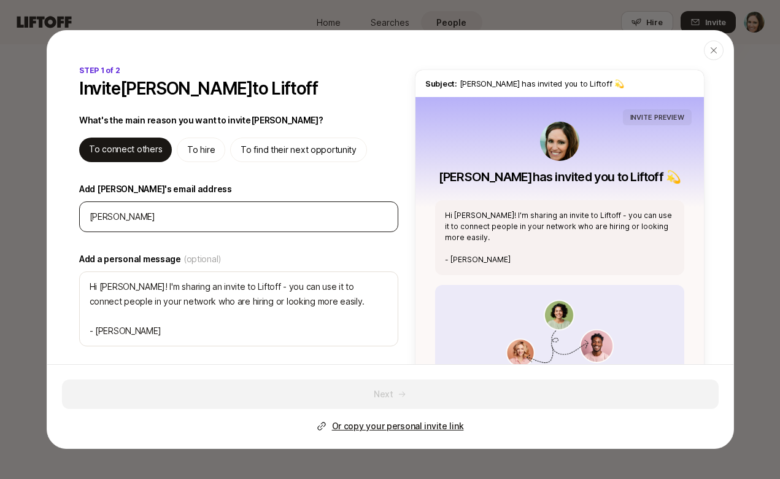
type textarea "x"
type input "[EMAIL_ADDRESS][DOMAIN_NAME]"
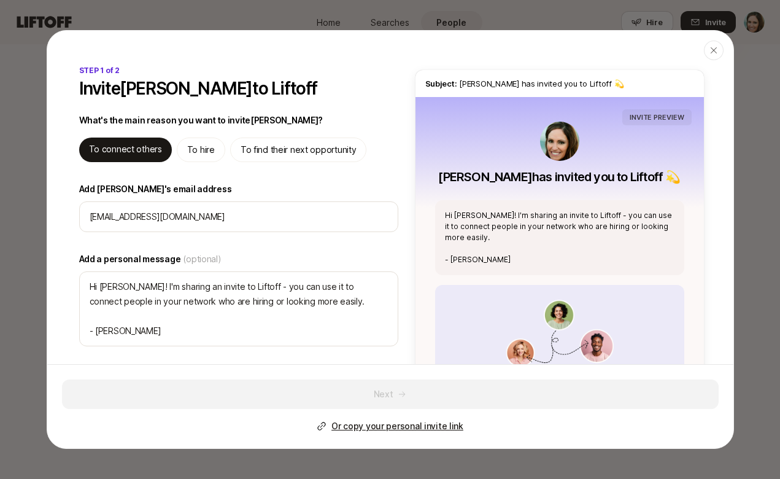
type textarea "x"
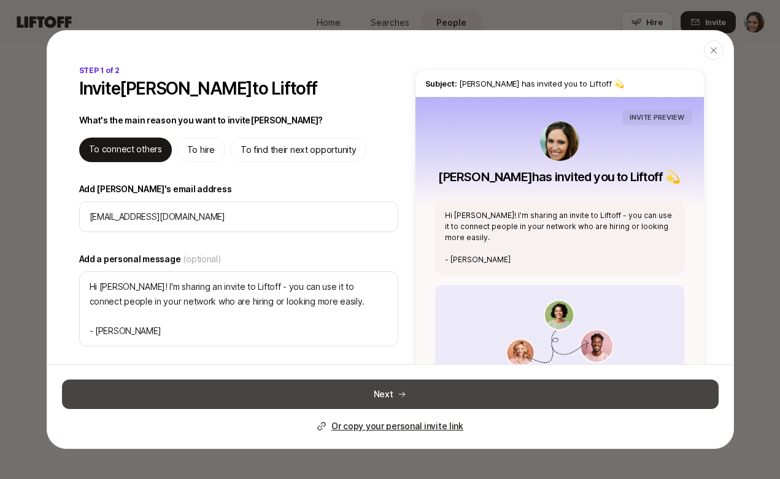
click at [413, 388] on button "Next" at bounding box center [390, 393] width 656 height 29
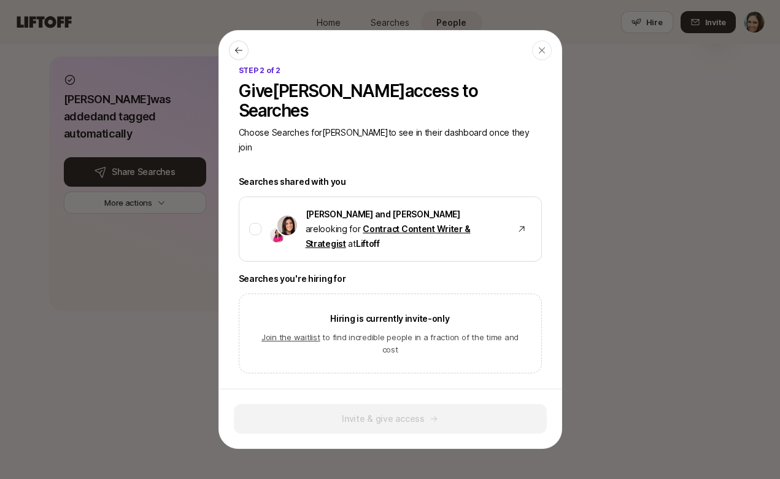
click at [303, 332] on link "Join the waitlist" at bounding box center [290, 337] width 59 height 10
